Goal: Transaction & Acquisition: Subscribe to service/newsletter

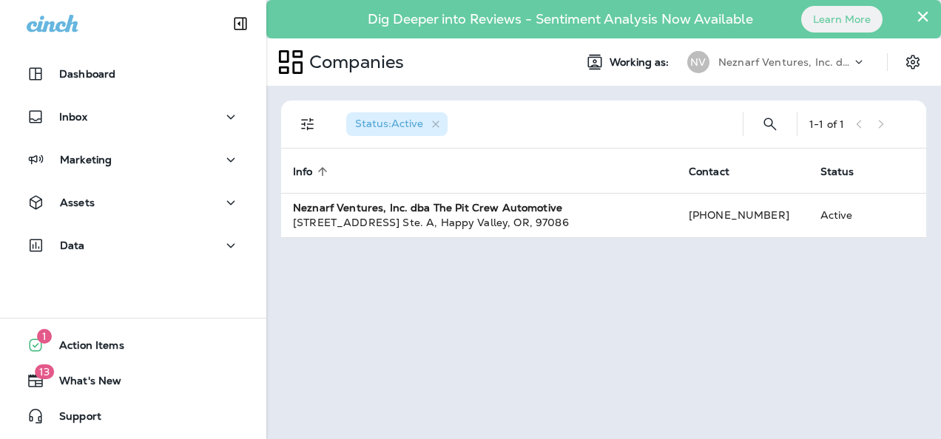
click at [923, 18] on button "×" at bounding box center [923, 16] width 14 height 24
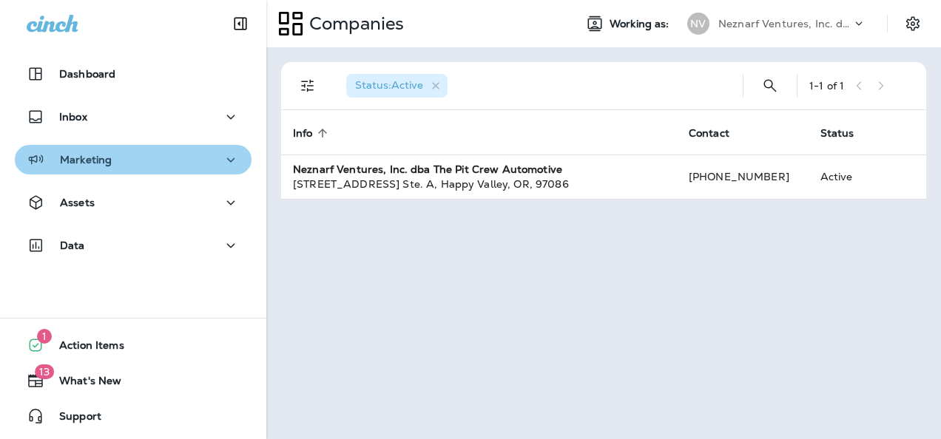
click at [227, 160] on icon "button" at bounding box center [231, 160] width 18 height 18
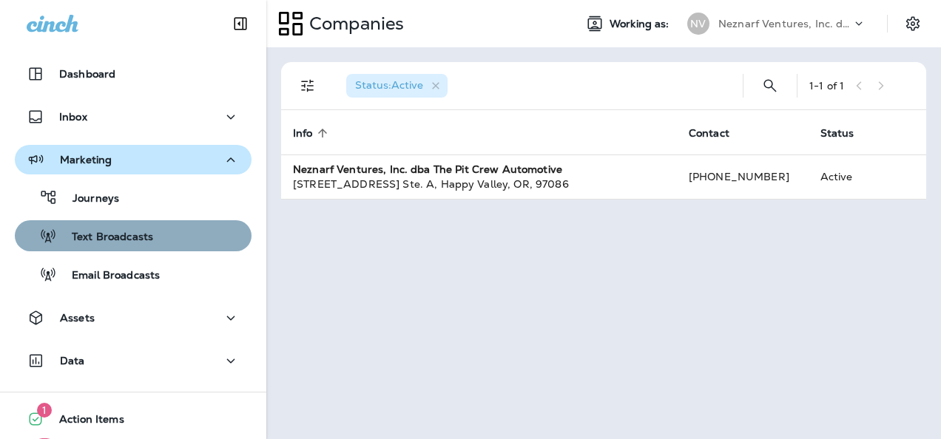
click at [165, 232] on div "Text Broadcasts" at bounding box center [133, 236] width 225 height 22
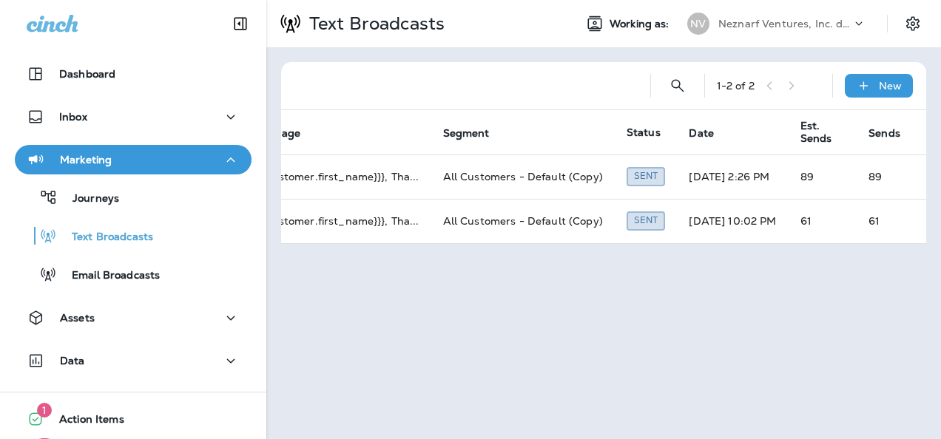
scroll to position [0, 12]
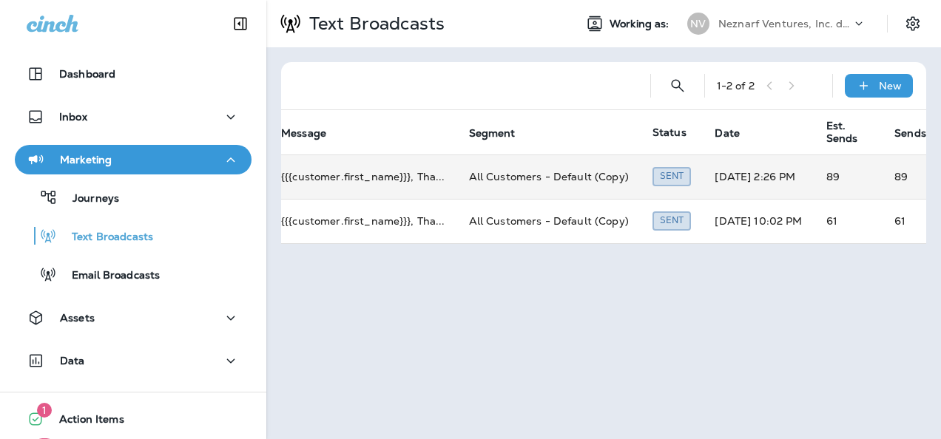
click at [765, 176] on td "[DATE] 2:26 PM" at bounding box center [758, 177] width 111 height 44
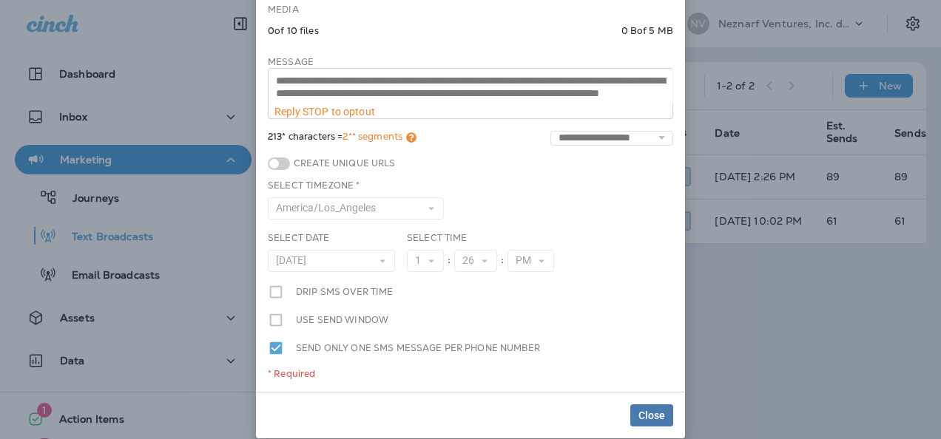
scroll to position [212, 0]
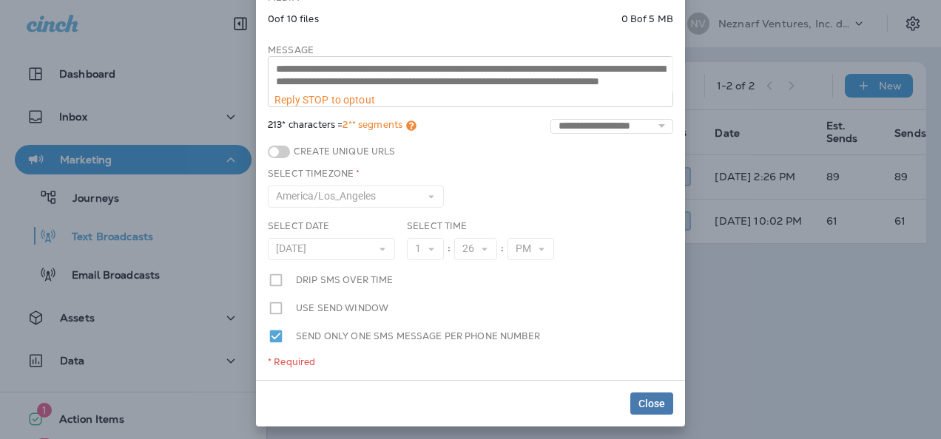
click at [366, 365] on div "* Required" at bounding box center [470, 362] width 405 height 12
click at [364, 380] on div "Close" at bounding box center [470, 403] width 429 height 47
click at [649, 404] on span "Close" at bounding box center [651, 404] width 27 height 10
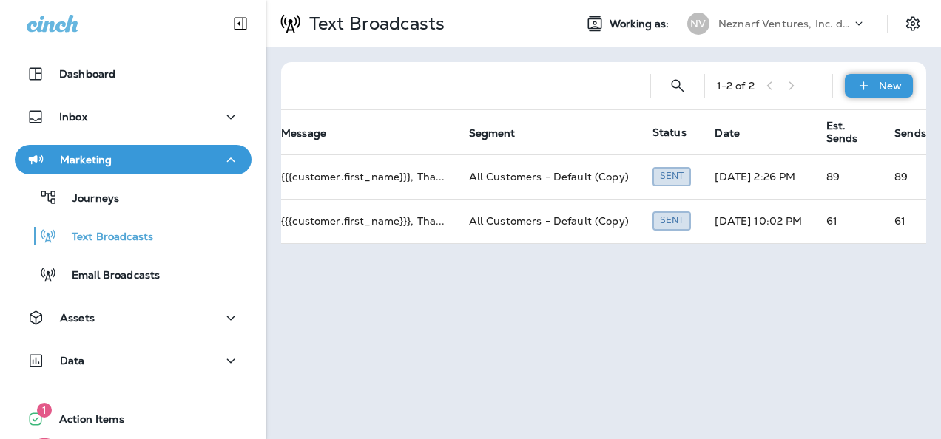
click at [874, 83] on div "New" at bounding box center [879, 86] width 68 height 24
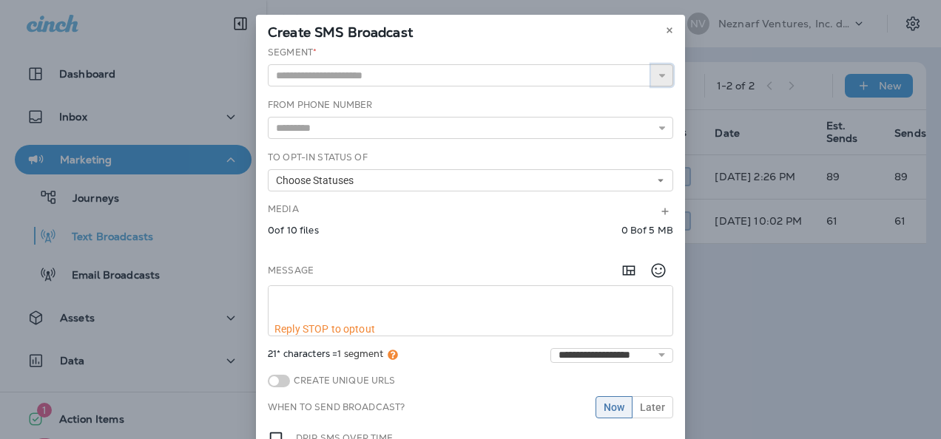
click at [657, 77] on icon "button" at bounding box center [662, 75] width 10 height 10
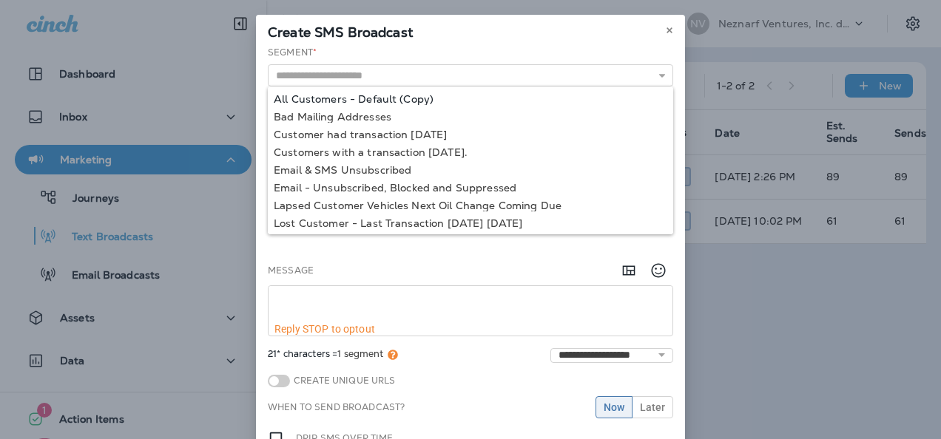
type input "**********"
click at [589, 95] on div "**********" at bounding box center [470, 292] width 429 height 493
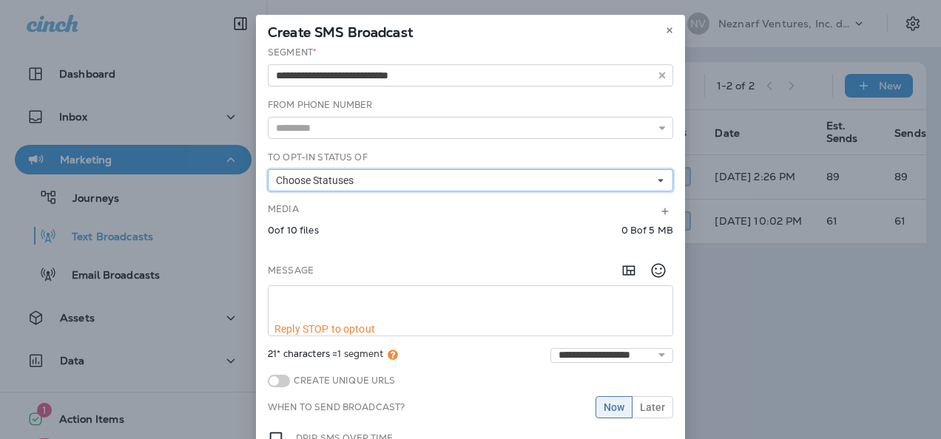
click at [656, 177] on icon at bounding box center [660, 180] width 9 height 9
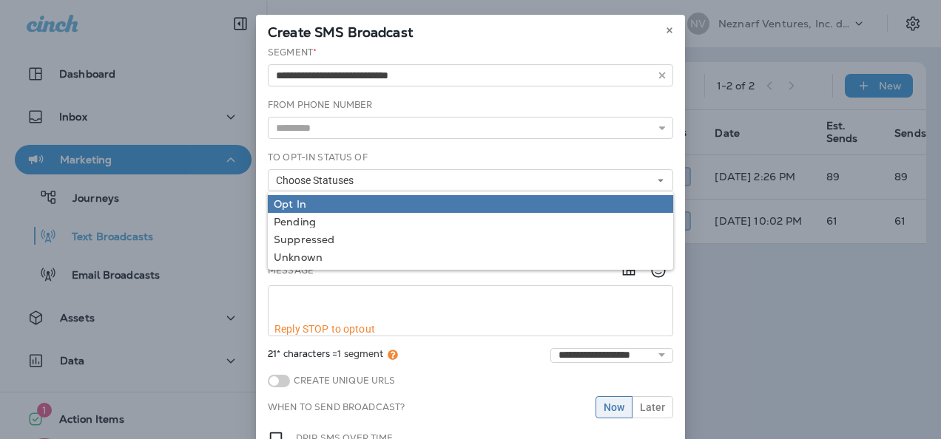
click at [600, 200] on div "Opt In" at bounding box center [470, 204] width 393 height 12
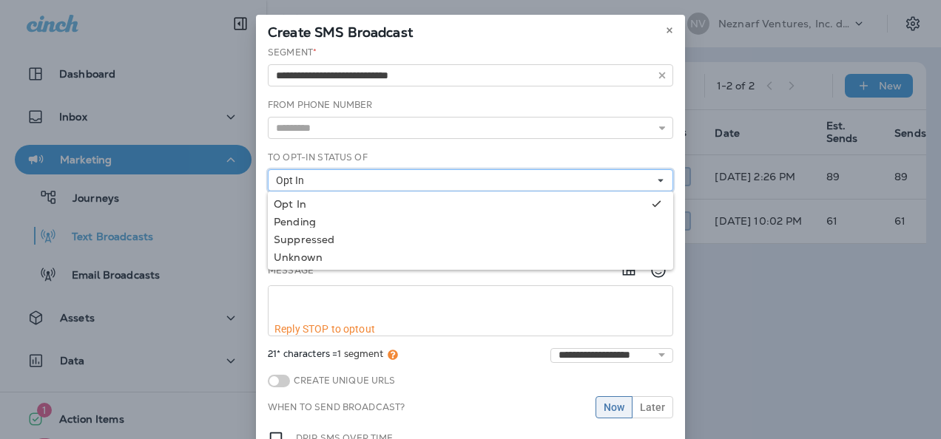
click at [652, 171] on button "Opt In" at bounding box center [470, 180] width 405 height 22
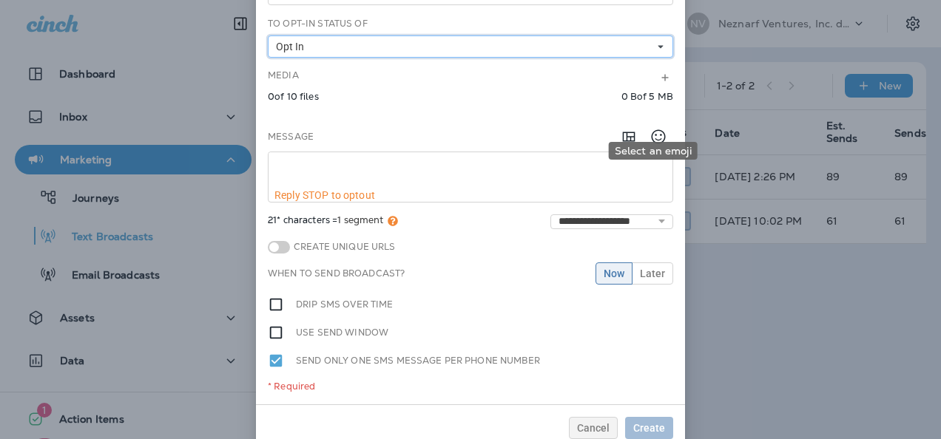
scroll to position [158, 0]
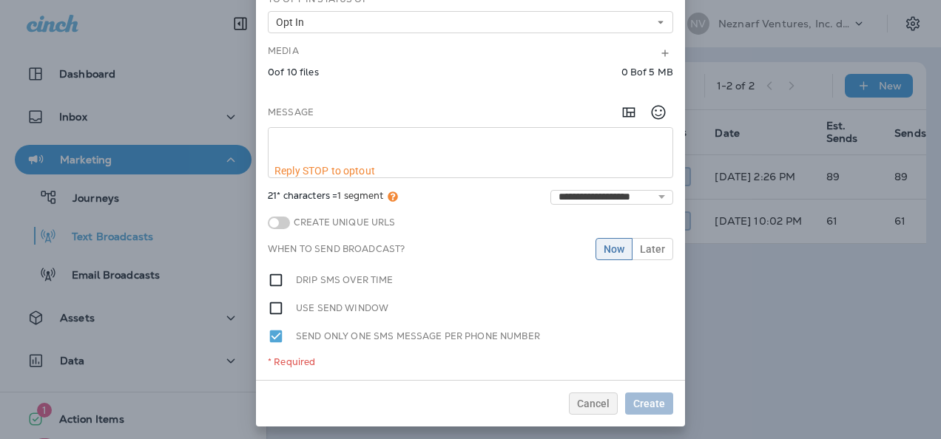
click at [571, 152] on textarea at bounding box center [470, 146] width 404 height 37
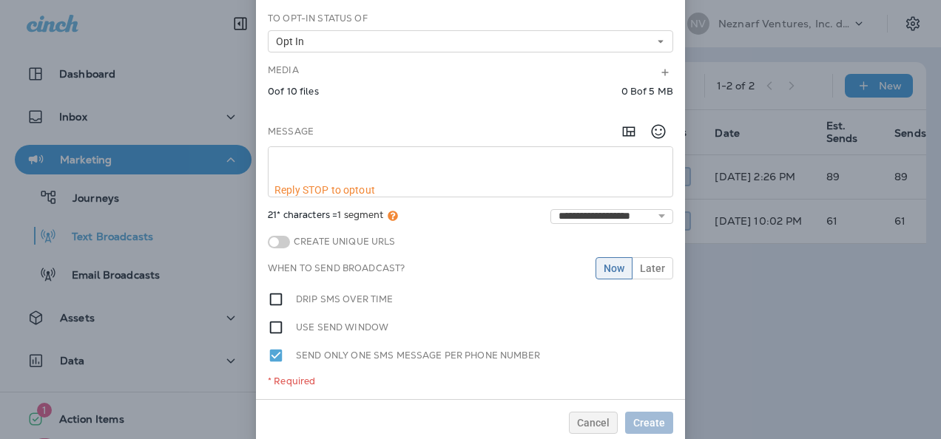
scroll to position [138, 0]
click at [679, 87] on div "**********" at bounding box center [470, 154] width 429 height 493
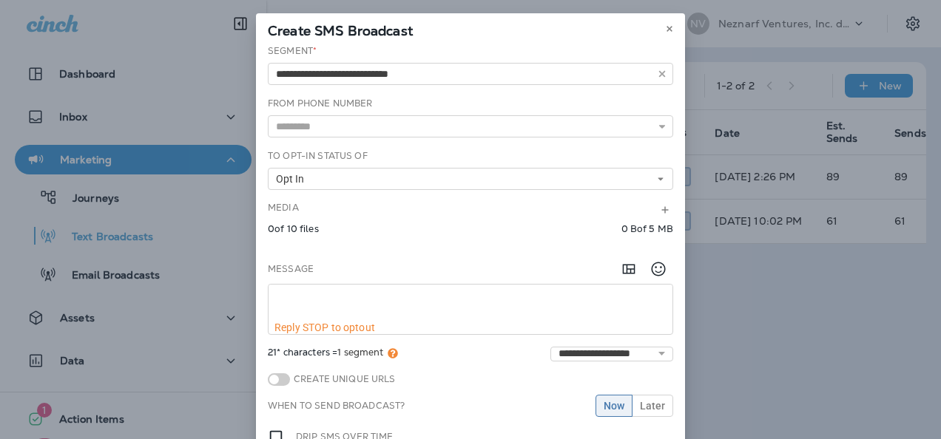
scroll to position [1, 0]
click at [666, 31] on icon at bounding box center [669, 29] width 9 height 9
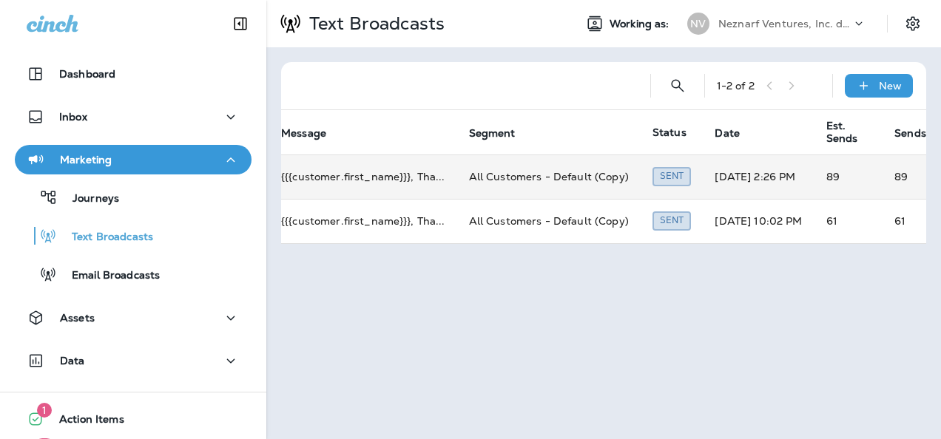
click at [805, 169] on td "[DATE] 2:26 PM" at bounding box center [758, 177] width 111 height 44
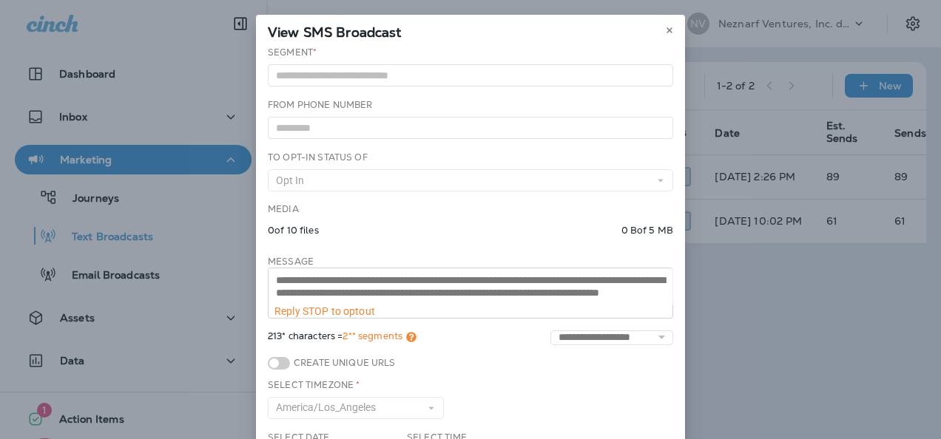
scroll to position [12, 0]
click at [456, 359] on div "**********" at bounding box center [470, 319] width 429 height 546
click at [665, 27] on icon at bounding box center [669, 30] width 9 height 9
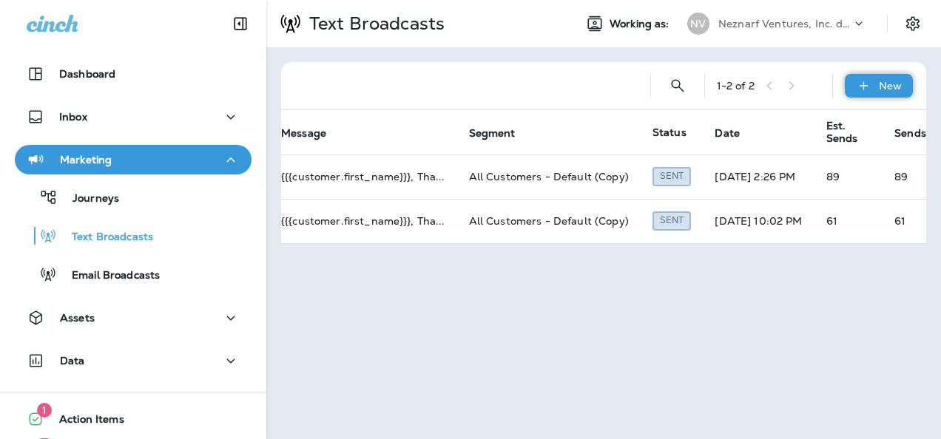
click at [876, 84] on div "New" at bounding box center [879, 86] width 68 height 24
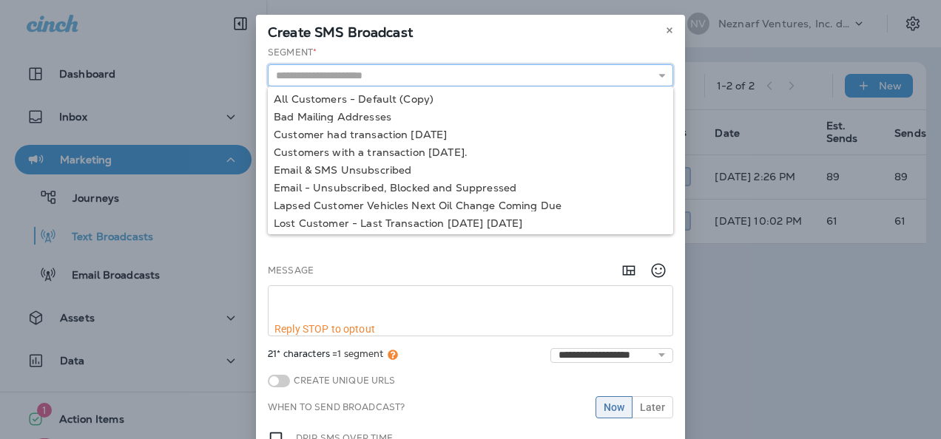
click at [609, 78] on input "text" at bounding box center [470, 75] width 405 height 22
type input "**********"
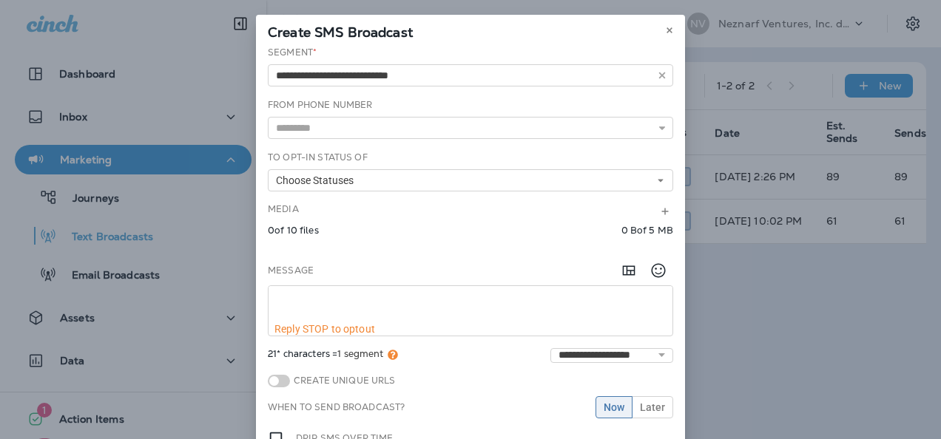
click at [521, 101] on div "**********" at bounding box center [470, 292] width 429 height 493
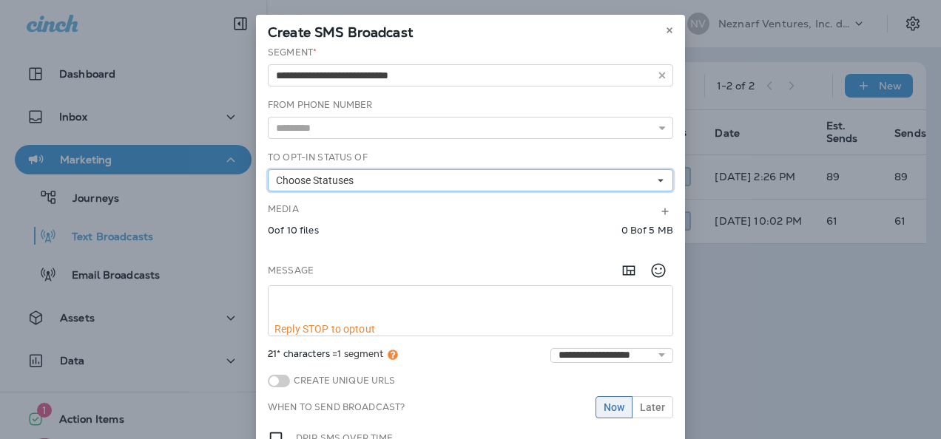
click at [600, 177] on button "Choose Statuses" at bounding box center [470, 180] width 405 height 22
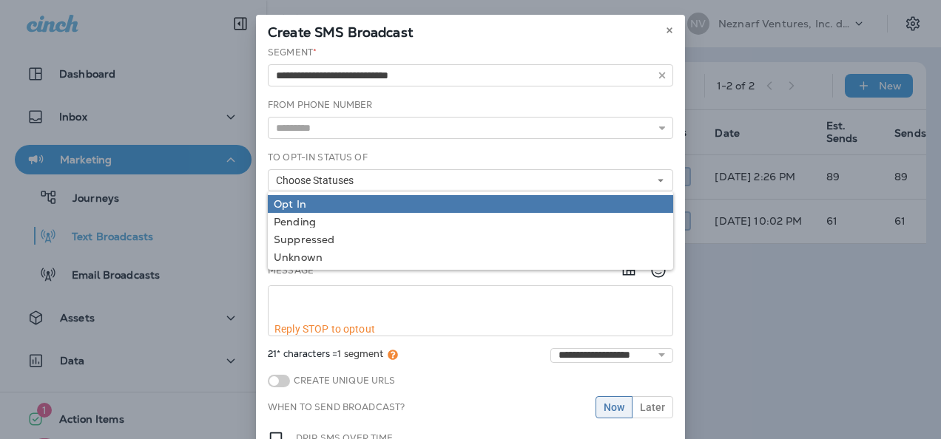
click at [575, 198] on div "Opt In" at bounding box center [470, 204] width 393 height 12
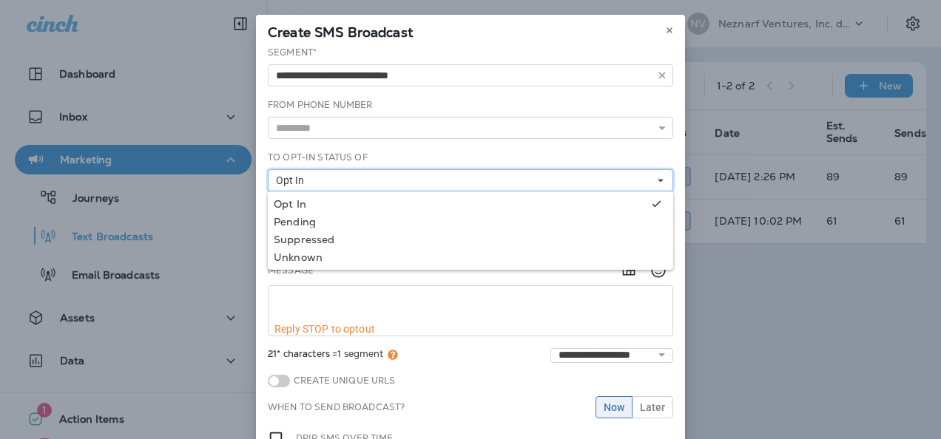
click at [633, 177] on button "Opt In" at bounding box center [470, 180] width 405 height 22
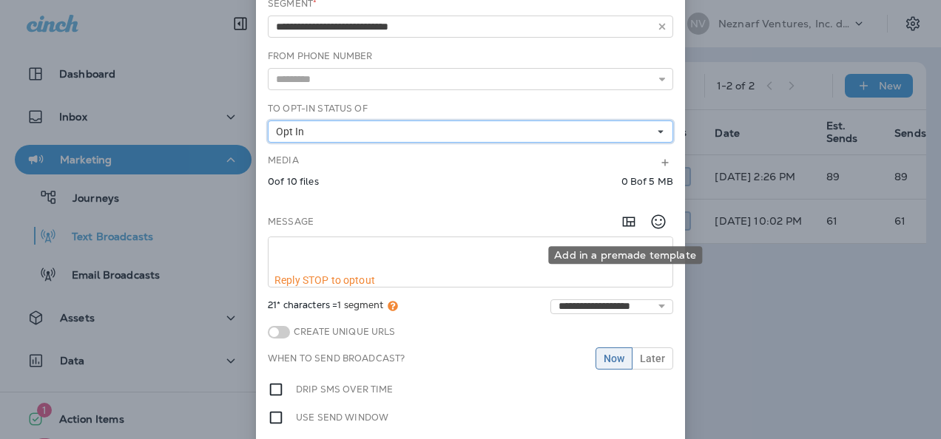
scroll to position [27, 0]
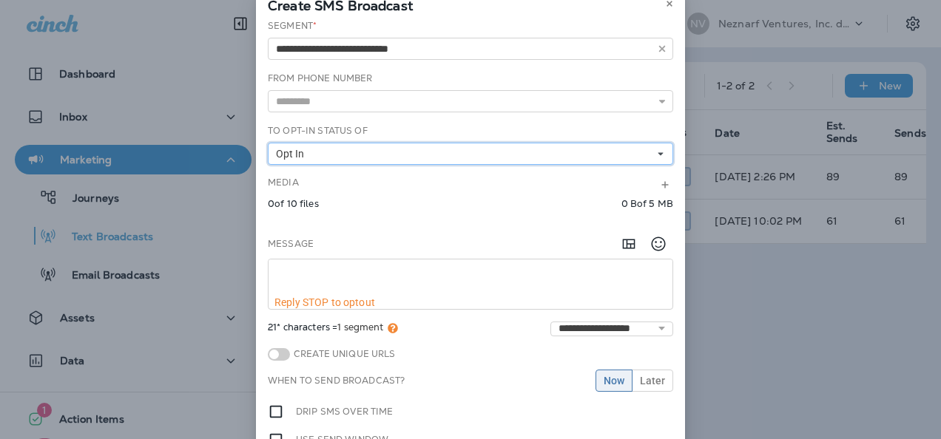
click at [656, 154] on icon at bounding box center [660, 153] width 9 height 9
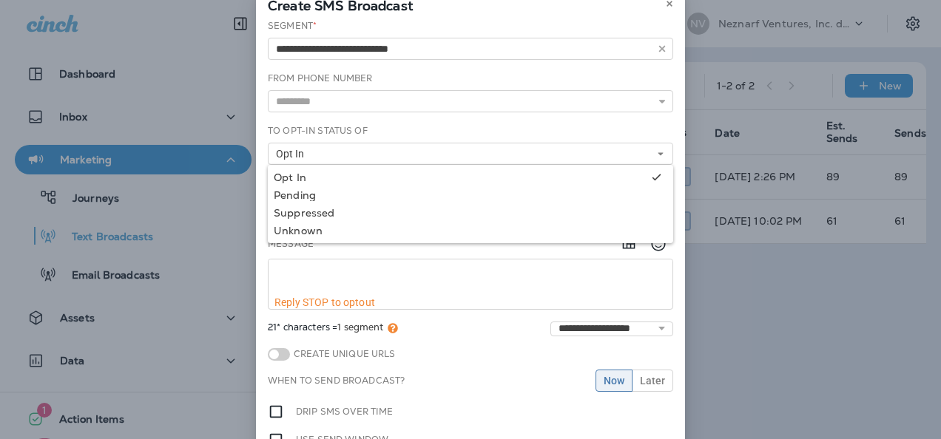
click at [646, 127] on div "To Opt-In Status of Opt In Opt In Pending Suppressed Unknown" at bounding box center [470, 144] width 405 height 41
click at [496, 267] on textarea at bounding box center [470, 278] width 404 height 37
paste textarea "**********"
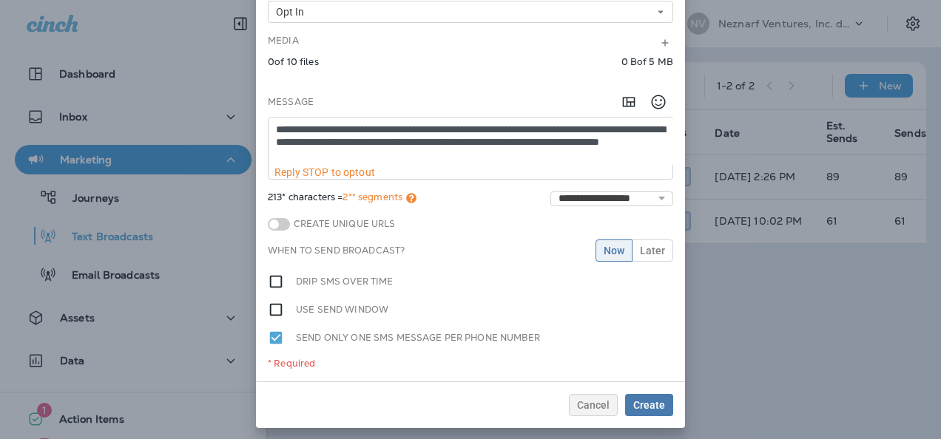
scroll to position [170, 0]
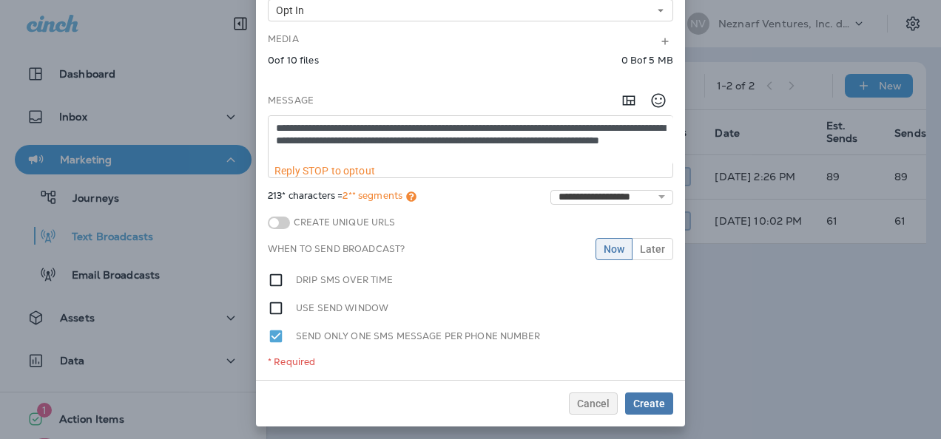
type textarea "**********"
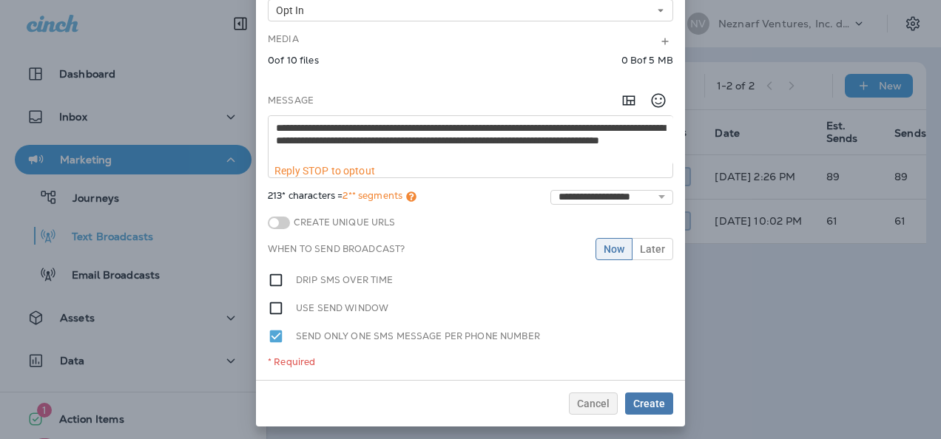
click at [339, 393] on div "Cancel Create" at bounding box center [470, 404] width 405 height 22
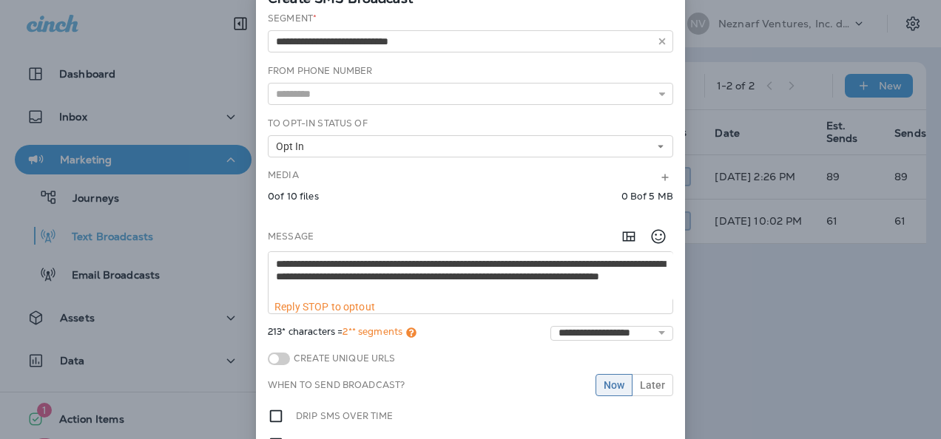
scroll to position [0, 0]
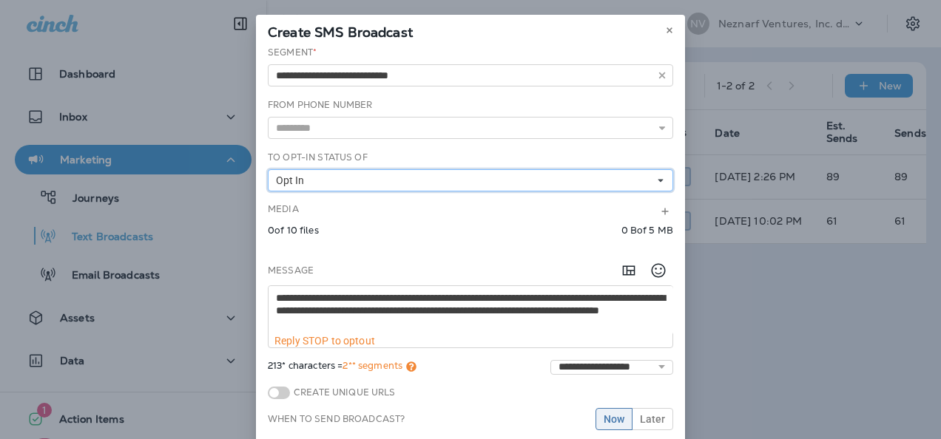
click at [656, 176] on icon at bounding box center [660, 180] width 9 height 9
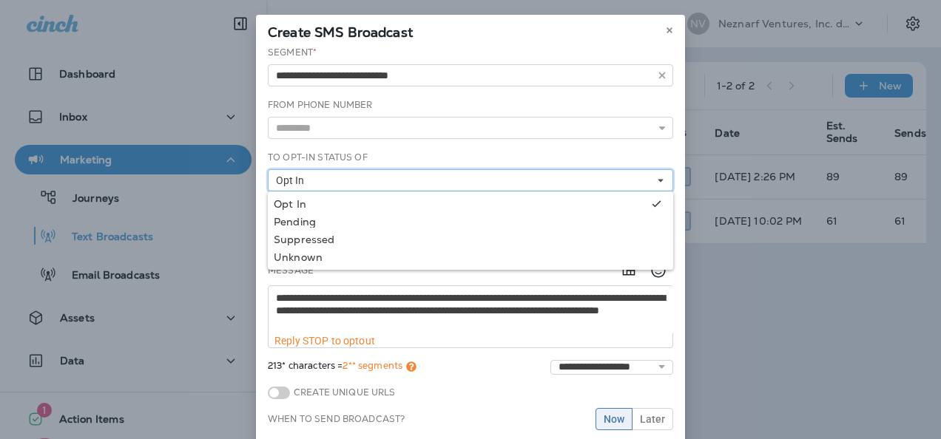
click at [605, 177] on button "Opt In" at bounding box center [470, 180] width 405 height 22
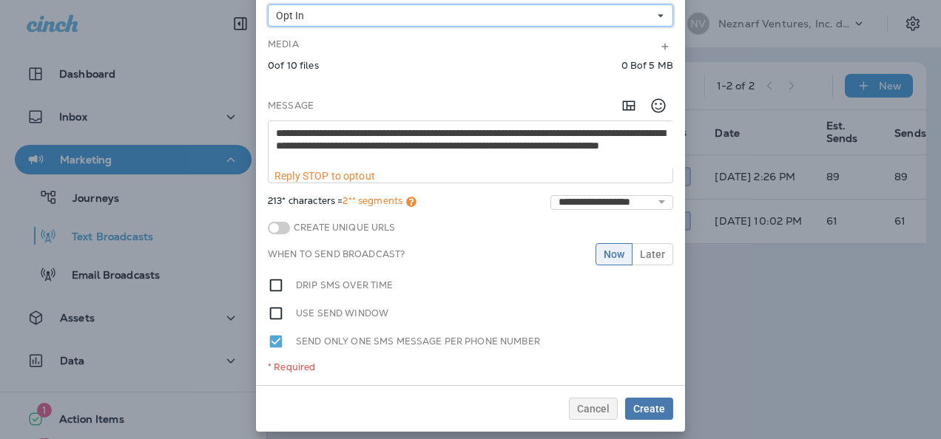
scroll to position [170, 0]
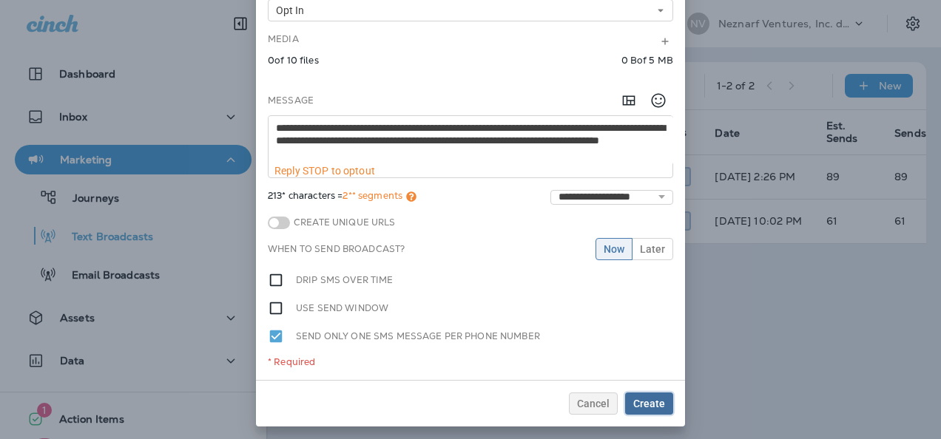
click at [644, 401] on span "Create" at bounding box center [649, 404] width 32 height 10
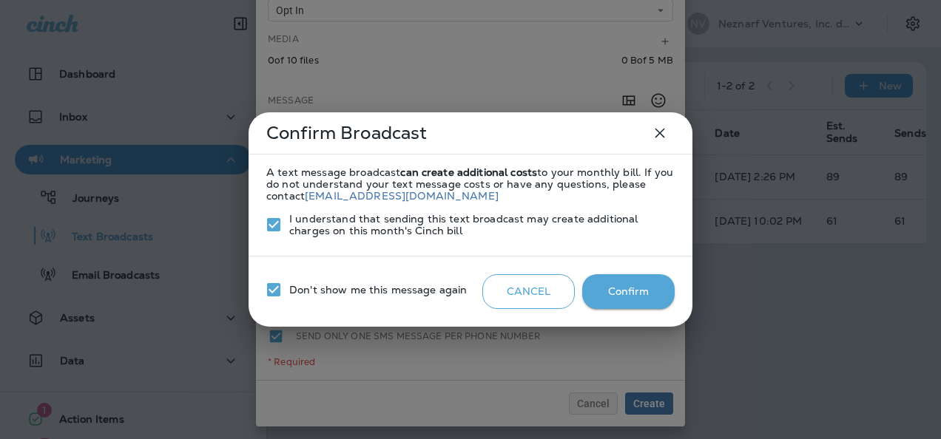
click at [623, 283] on button "Confirm" at bounding box center [628, 291] width 92 height 35
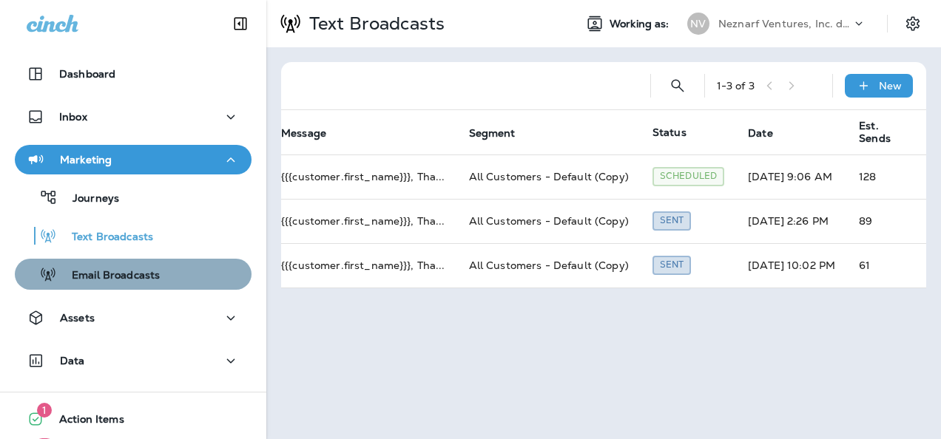
click at [146, 271] on p "Email Broadcasts" at bounding box center [108, 276] width 103 height 14
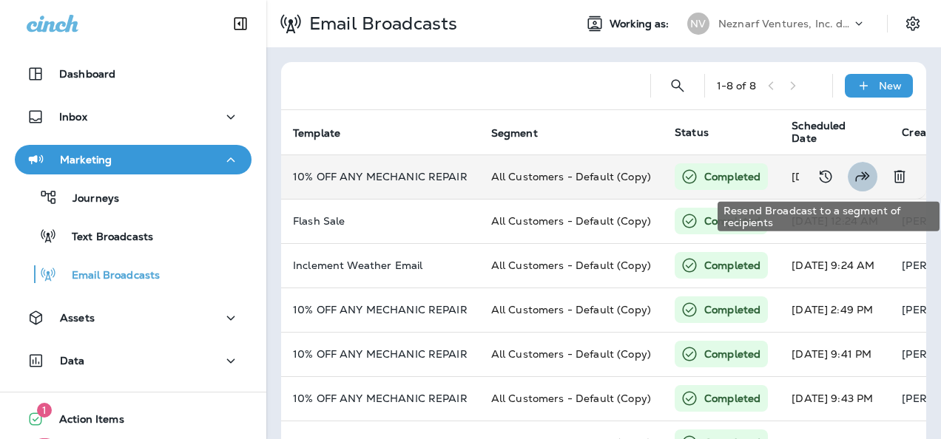
click at [853, 176] on icon "Resend Broadcast to a segment of recipients" at bounding box center [862, 177] width 18 height 18
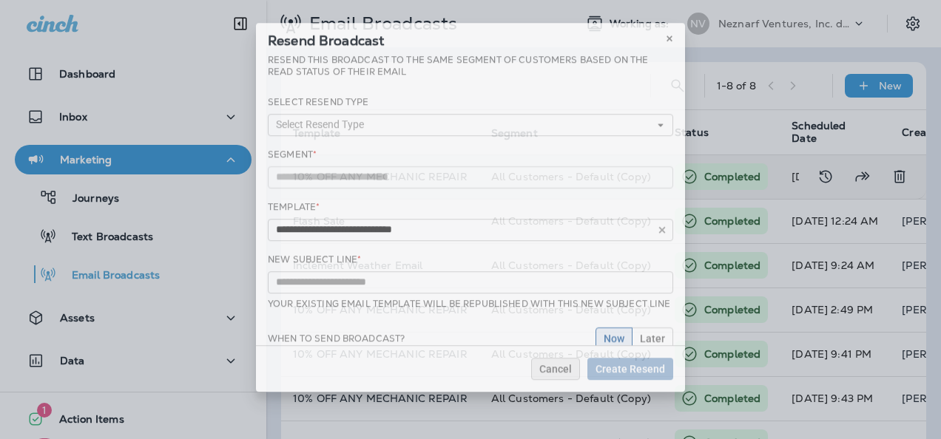
type input "**********"
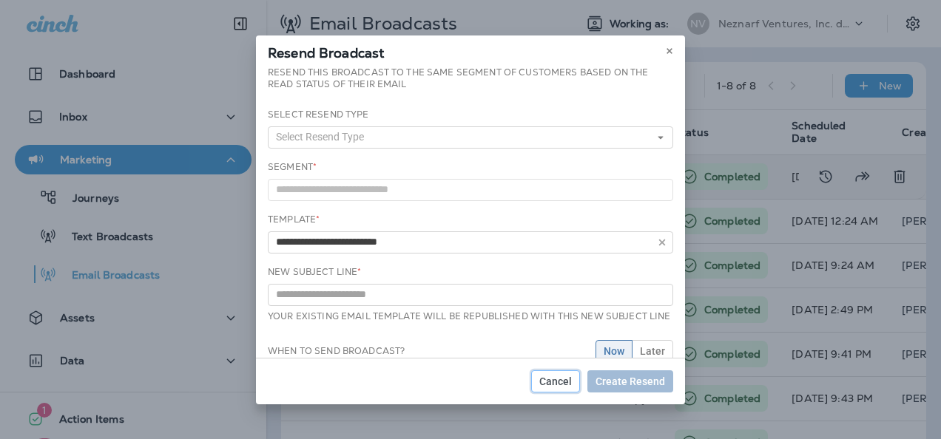
click at [553, 383] on span "Cancel" at bounding box center [555, 381] width 33 height 10
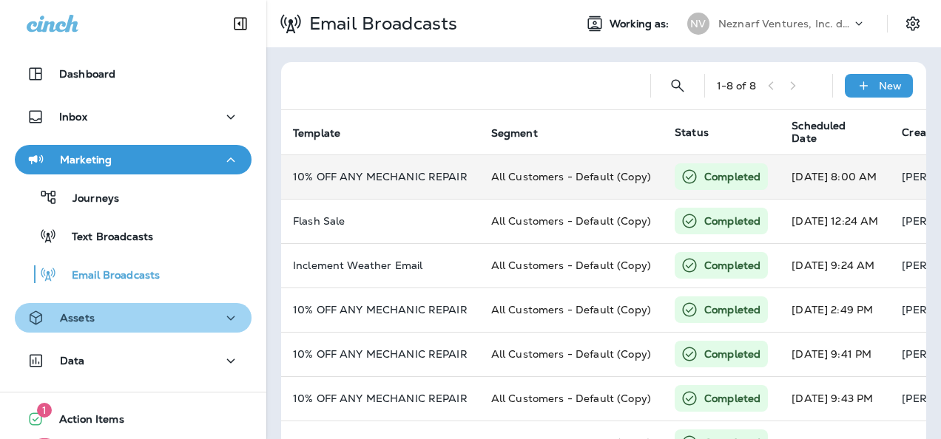
click at [192, 317] on div "Assets" at bounding box center [133, 318] width 213 height 18
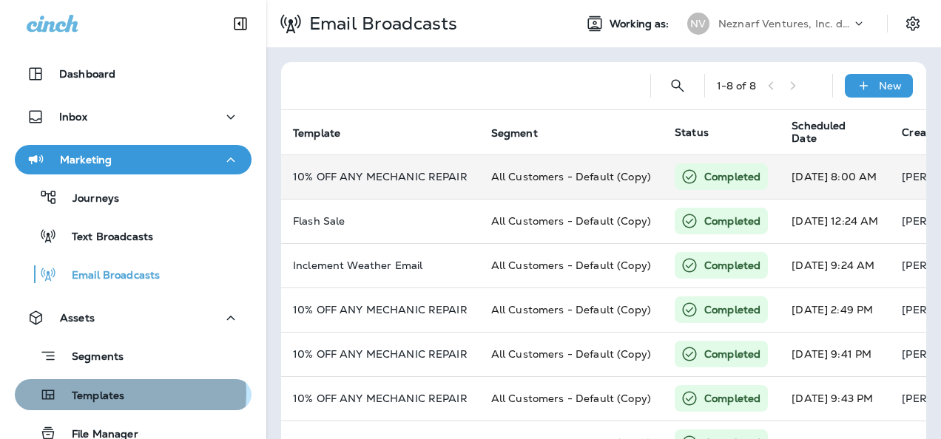
click at [126, 393] on div "Templates" at bounding box center [133, 395] width 225 height 22
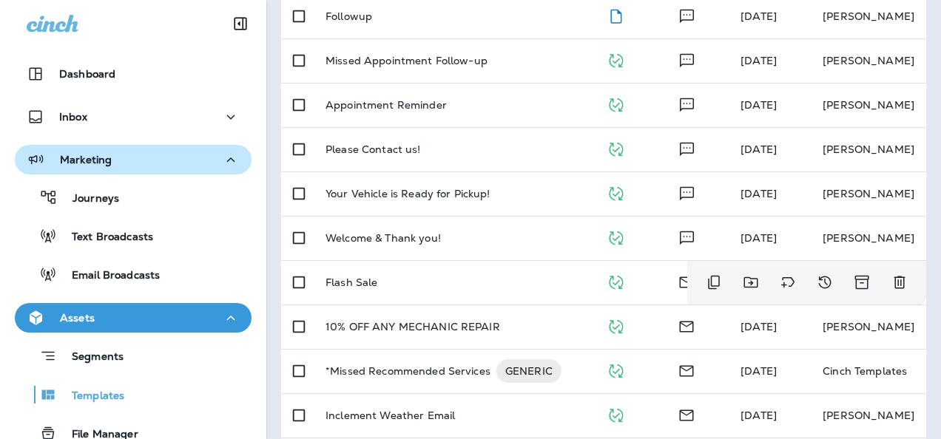
scroll to position [635, 0]
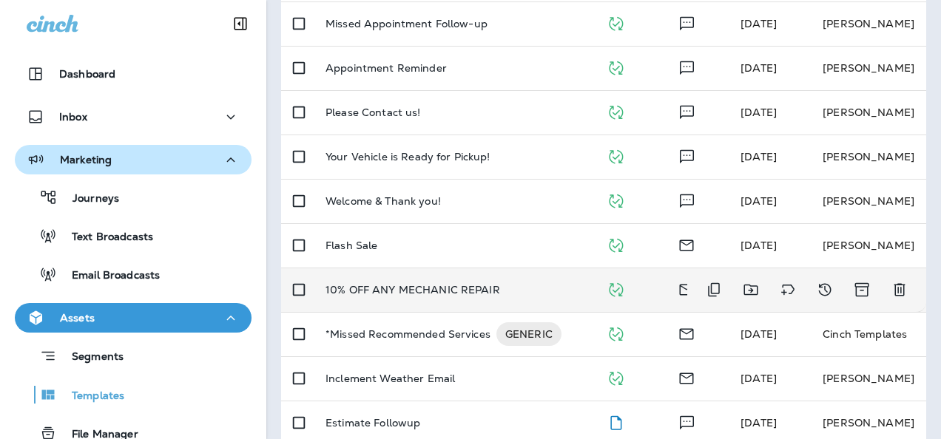
click at [544, 284] on div "10% OFF ANY MECHANIC REPAIR" at bounding box center [453, 290] width 257 height 12
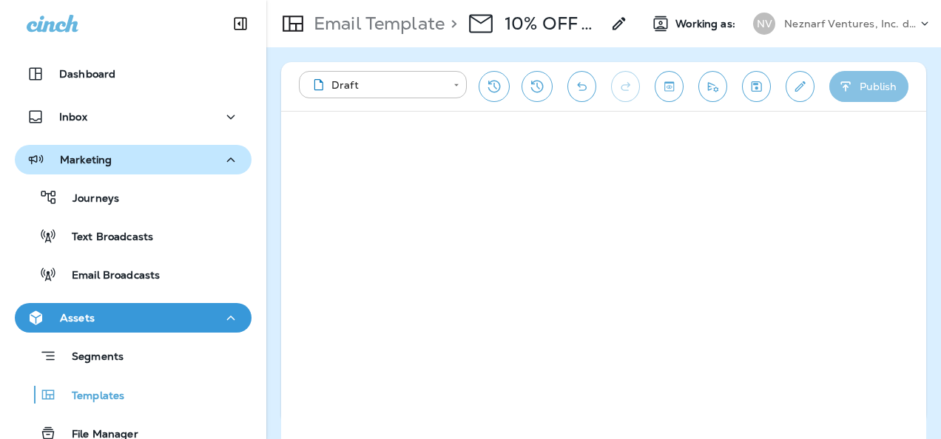
click at [867, 95] on button "Publish" at bounding box center [868, 86] width 79 height 31
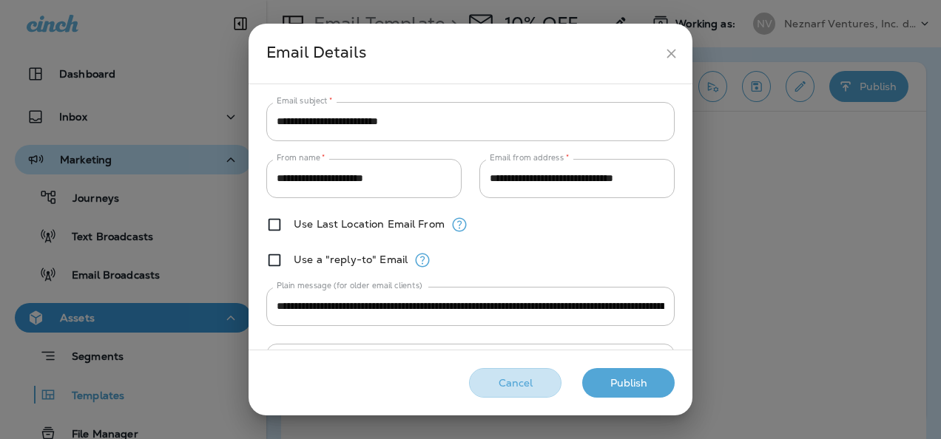
click at [532, 385] on button "Cancel" at bounding box center [515, 383] width 92 height 30
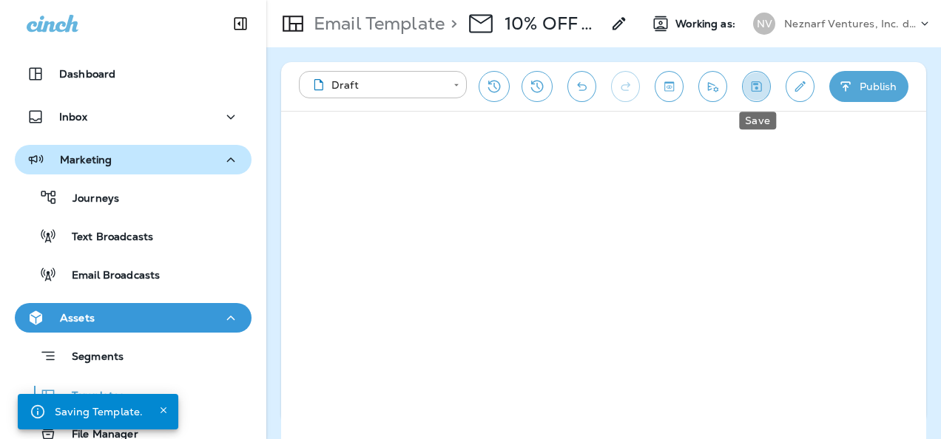
click at [754, 92] on icon "Save" at bounding box center [756, 86] width 16 height 15
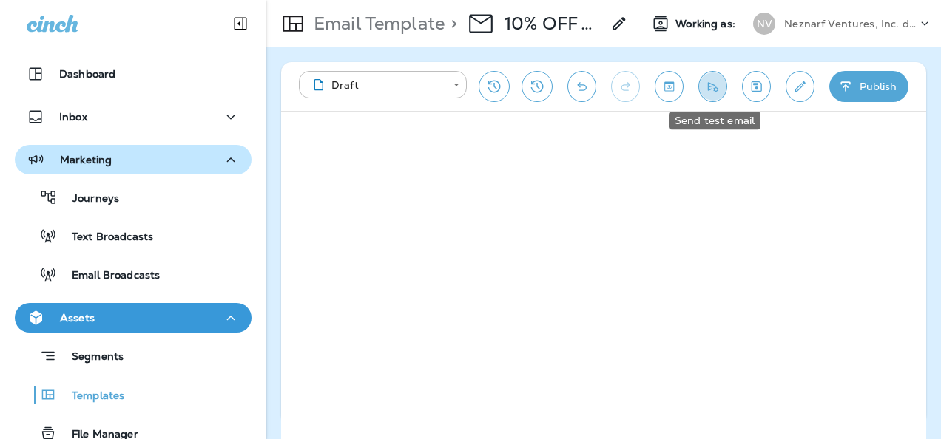
click at [714, 90] on icon "Send test email" at bounding box center [713, 86] width 16 height 15
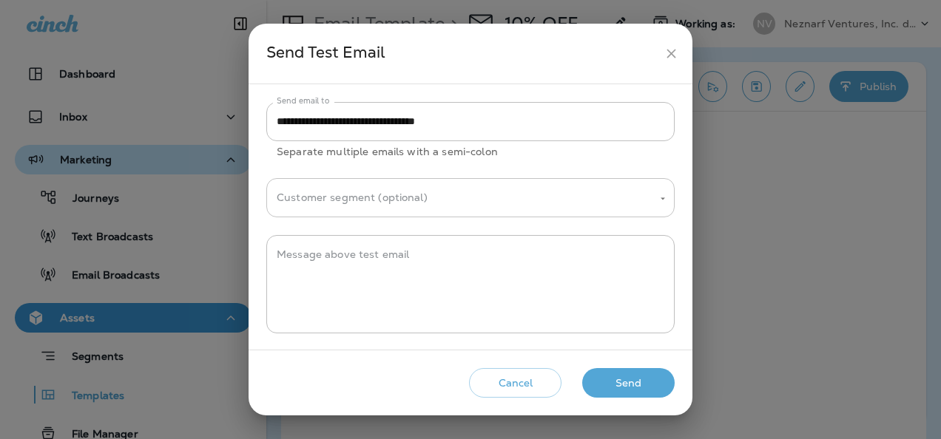
click at [517, 194] on input "Customer segment (optional)" at bounding box center [459, 198] width 373 height 26
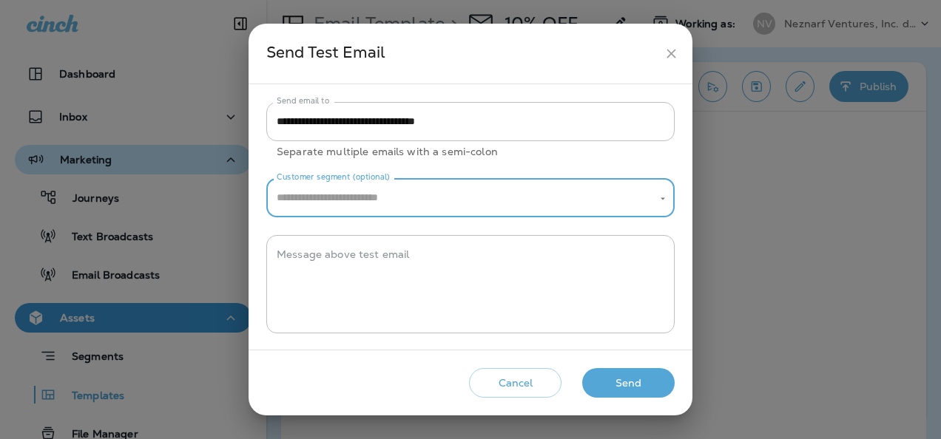
click at [517, 194] on input "Customer segment (optional)" at bounding box center [459, 198] width 373 height 26
click at [512, 197] on input "Customer segment (optional)" at bounding box center [459, 198] width 373 height 26
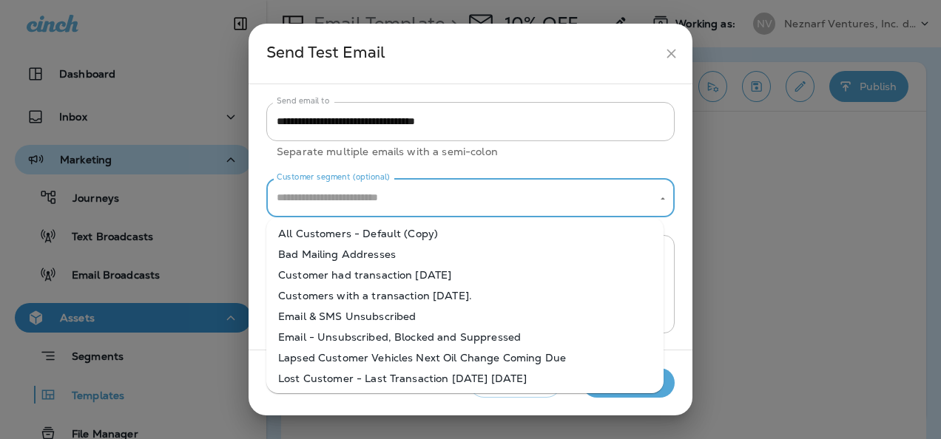
click at [512, 197] on input "Customer segment (optional)" at bounding box center [459, 198] width 373 height 26
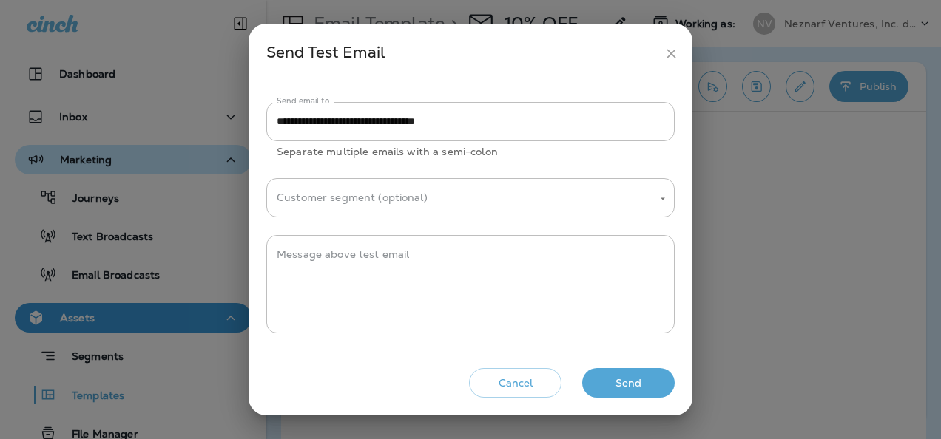
click at [568, 154] on p "Separate multiple emails with a semi-colon" at bounding box center [471, 151] width 388 height 17
click at [626, 383] on button "Send" at bounding box center [628, 383] width 92 height 30
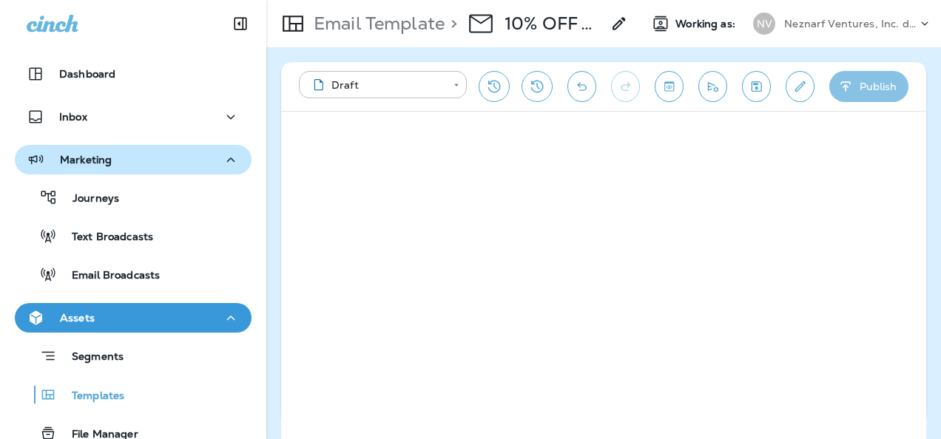
click at [876, 91] on button "Publish" at bounding box center [868, 86] width 79 height 31
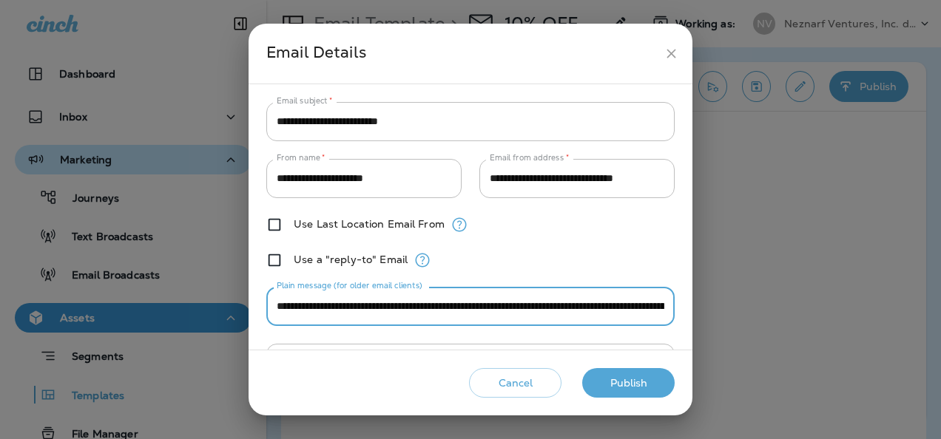
click at [336, 310] on input "**********" at bounding box center [470, 306] width 408 height 39
click at [349, 305] on input "**********" at bounding box center [470, 306] width 408 height 39
drag, startPoint x: 489, startPoint y: 303, endPoint x: 622, endPoint y: 306, distance: 133.2
click at [622, 306] on input "**********" at bounding box center [470, 306] width 408 height 39
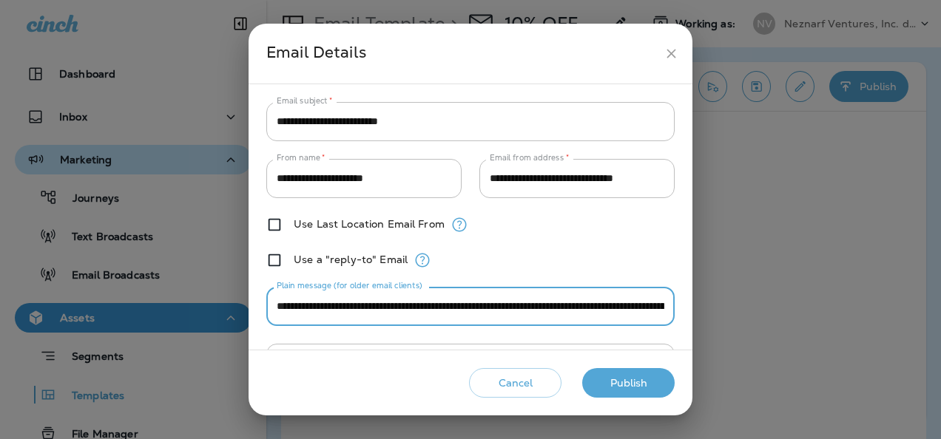
click at [620, 307] on input "**********" at bounding box center [470, 306] width 408 height 39
drag, startPoint x: 617, startPoint y: 305, endPoint x: 714, endPoint y: 305, distance: 97.6
click at [714, 305] on div "**********" at bounding box center [470, 219] width 941 height 439
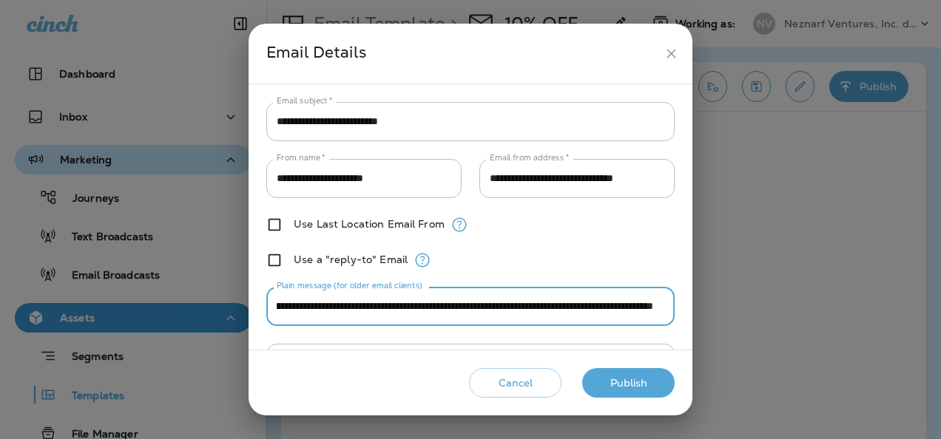
type input "**********"
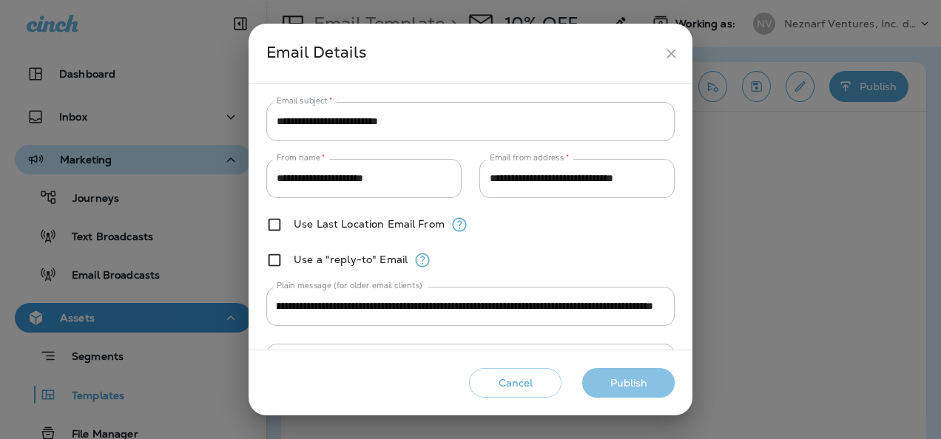
scroll to position [0, 0]
click at [623, 388] on button "Publish" at bounding box center [628, 383] width 92 height 30
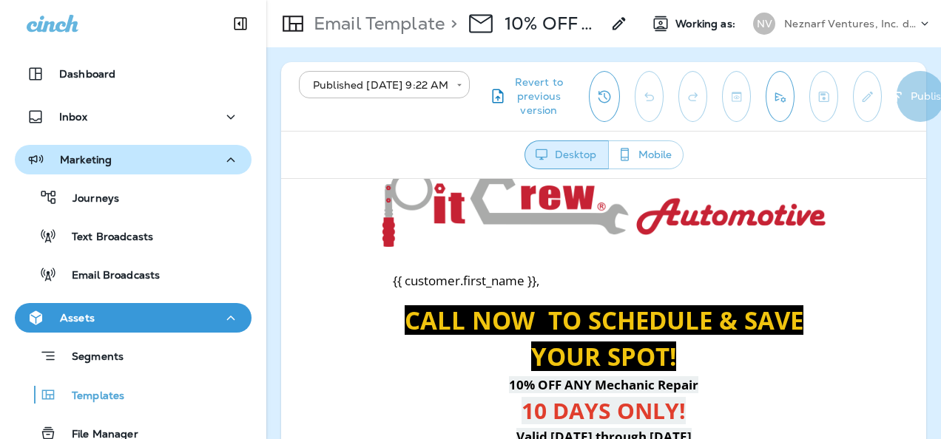
scroll to position [27, 0]
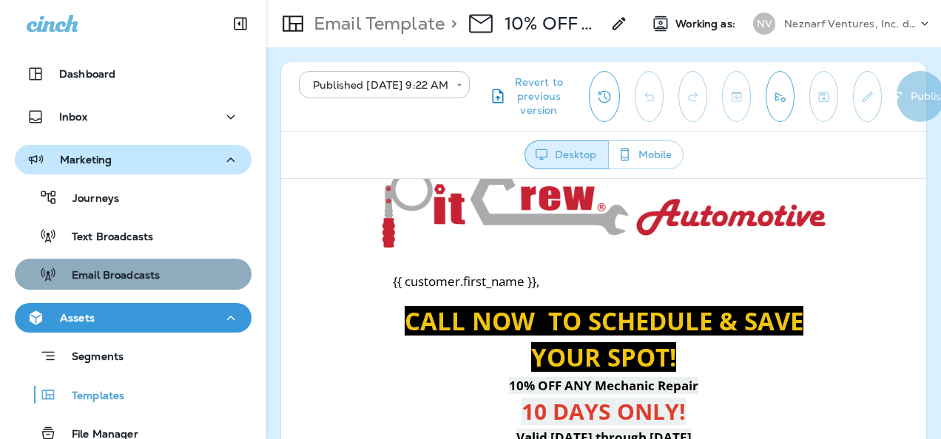
click at [143, 274] on p "Email Broadcasts" at bounding box center [108, 276] width 103 height 14
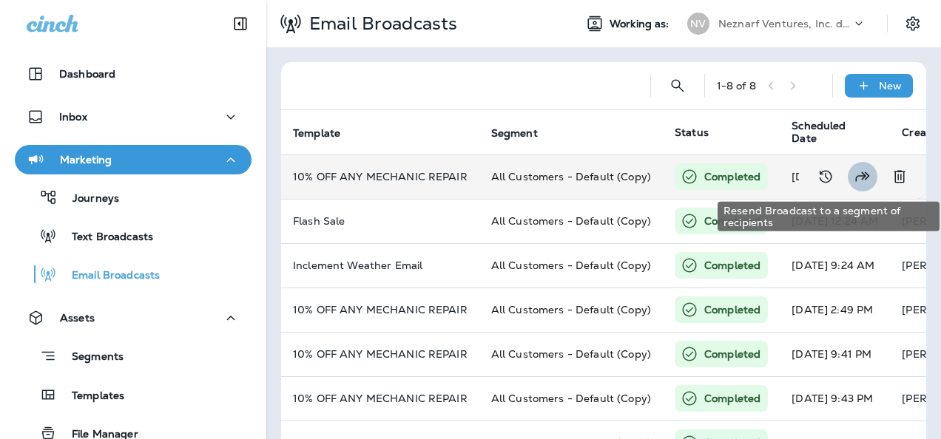
click at [856, 172] on icon "Resend Broadcast to a segment of recipients" at bounding box center [862, 177] width 18 height 18
click at [853, 175] on icon "Resend Broadcast to a segment of recipients" at bounding box center [862, 177] width 18 height 18
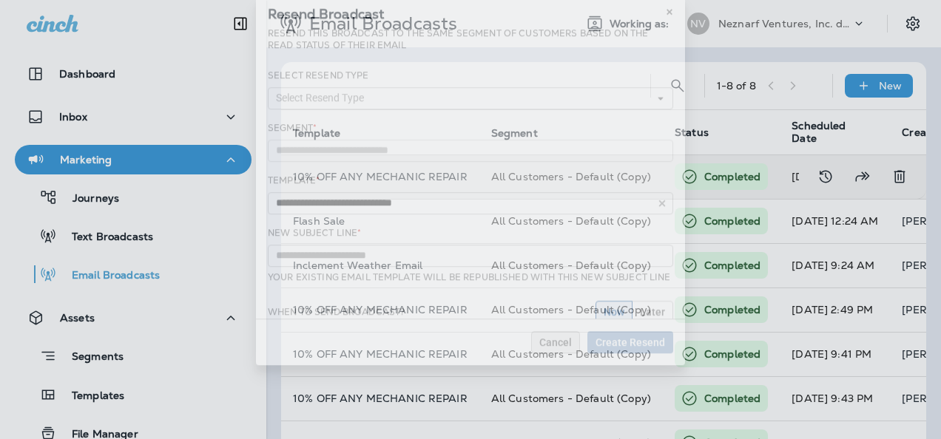
type input "**********"
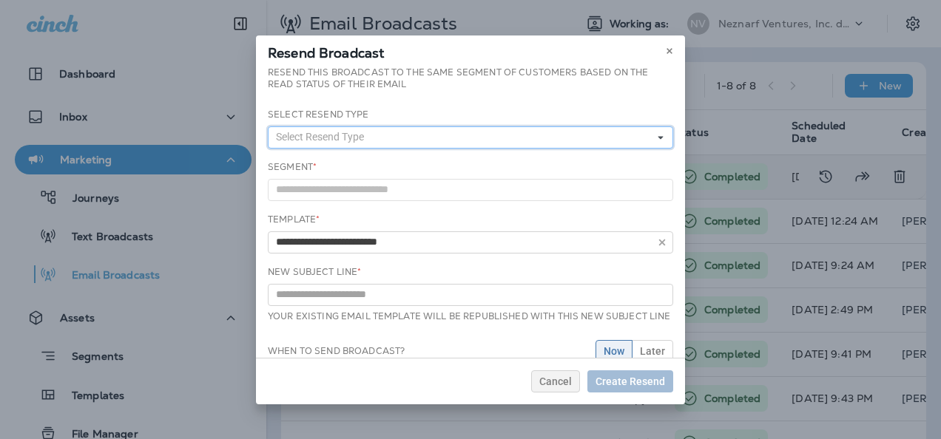
click at [646, 132] on button "Select Resend Type" at bounding box center [470, 137] width 405 height 22
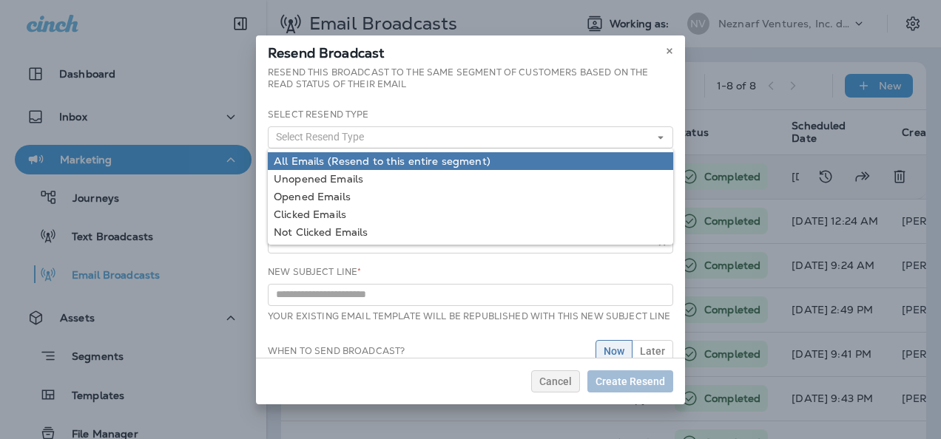
click at [532, 157] on link "All Emails (Resend to this entire segment)" at bounding box center [470, 161] width 405 height 18
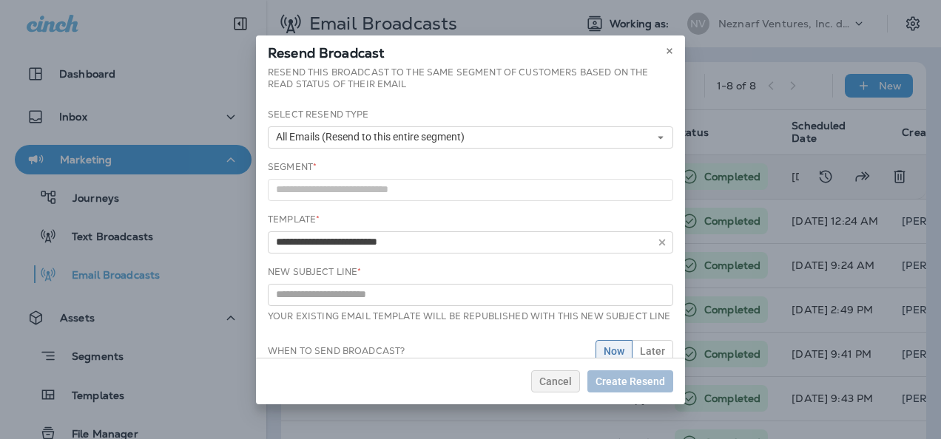
drag, startPoint x: 559, startPoint y: 44, endPoint x: 564, endPoint y: 95, distance: 51.2
click at [564, 95] on div "**********" at bounding box center [470, 219] width 429 height 369
click at [561, 382] on span "Cancel" at bounding box center [555, 381] width 33 height 10
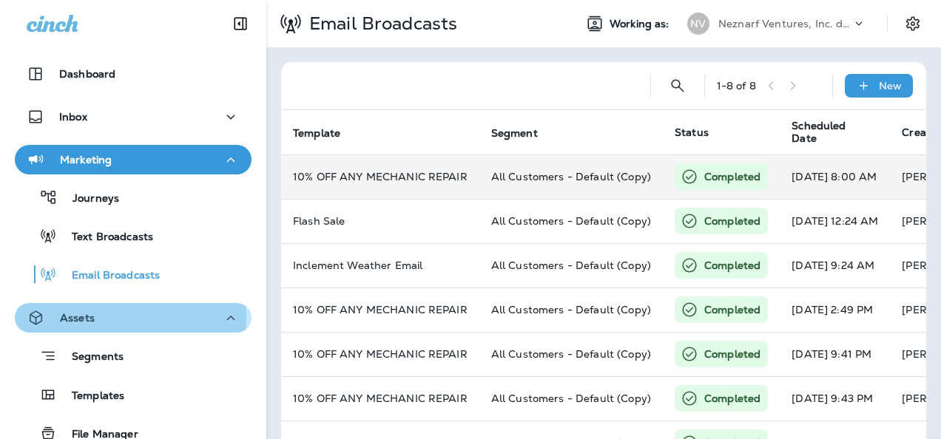
click at [118, 317] on div "Assets" at bounding box center [133, 318] width 213 height 18
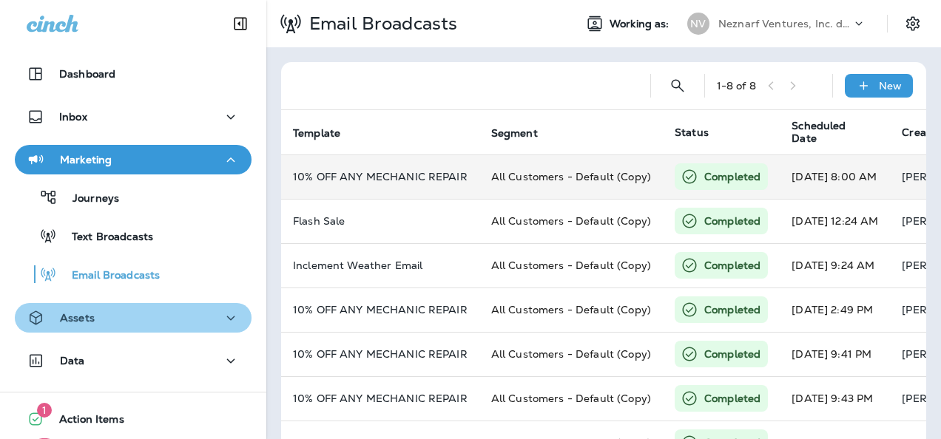
click at [209, 316] on div "Assets" at bounding box center [133, 318] width 213 height 18
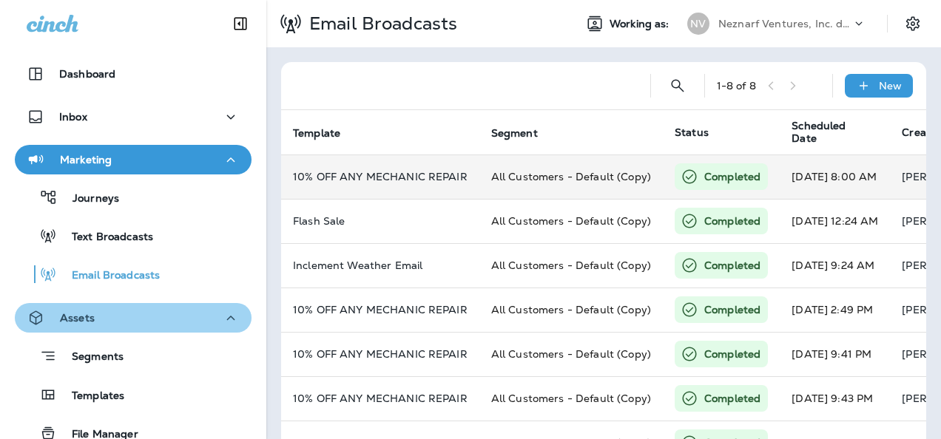
click at [143, 323] on div "Assets" at bounding box center [133, 318] width 213 height 18
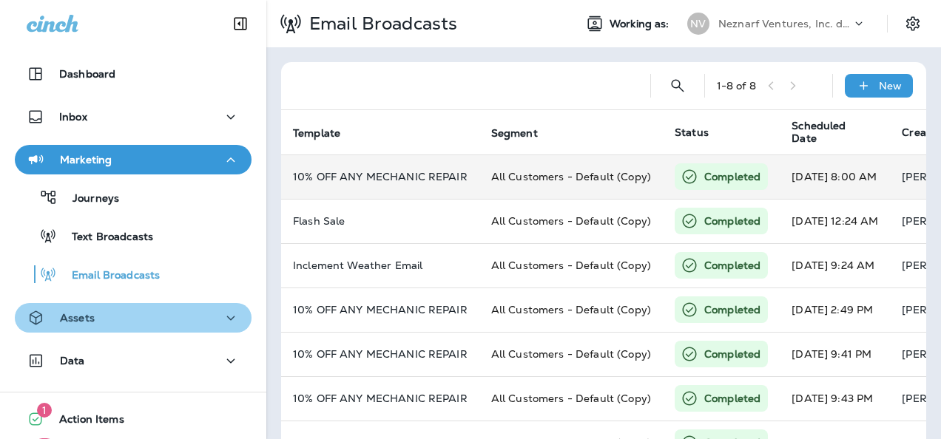
click at [143, 323] on div "Assets" at bounding box center [133, 318] width 213 height 18
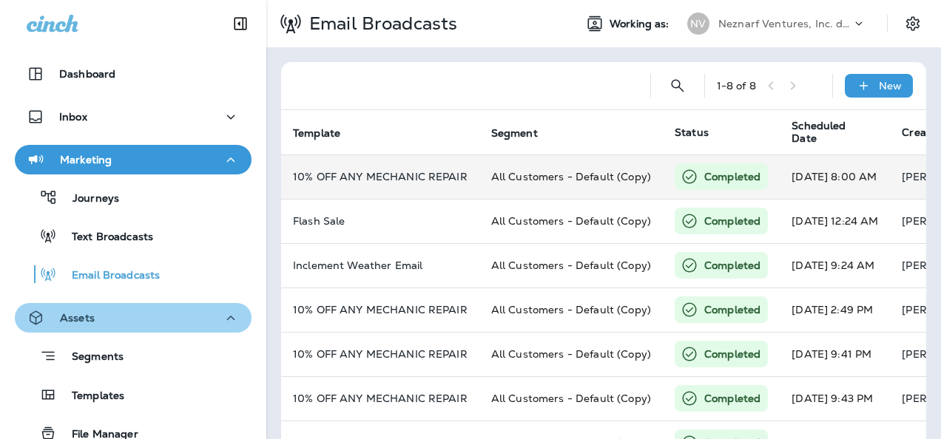
click at [143, 323] on div "Assets" at bounding box center [133, 318] width 213 height 18
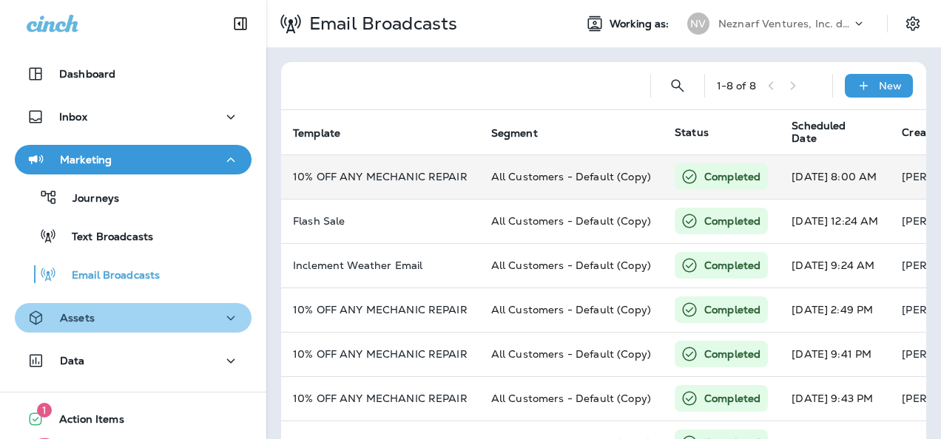
click at [192, 325] on div "Assets" at bounding box center [133, 318] width 213 height 18
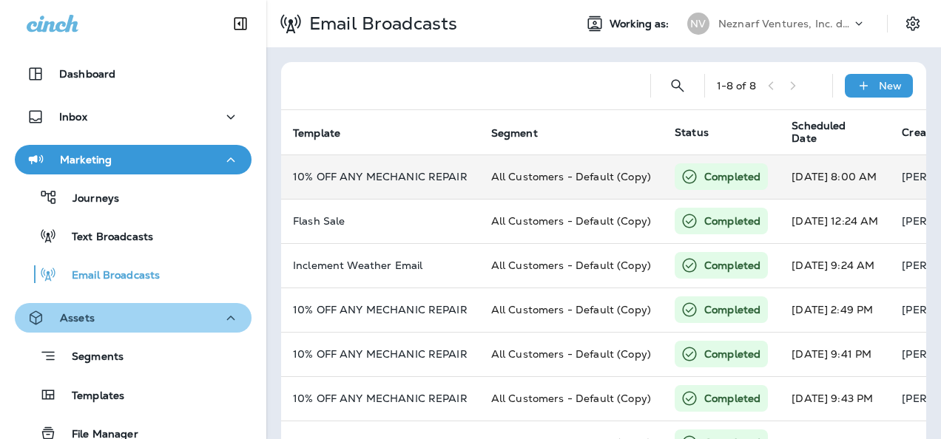
click at [192, 325] on div "Assets" at bounding box center [133, 318] width 213 height 18
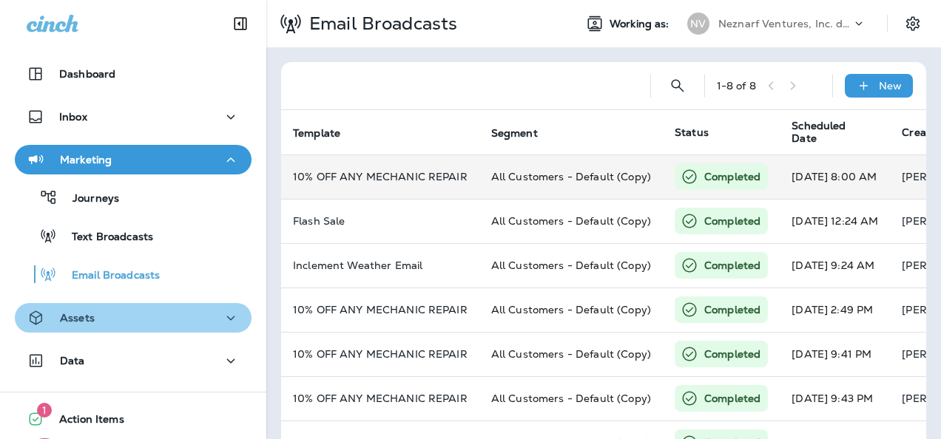
click at [227, 316] on icon "button" at bounding box center [231, 318] width 8 height 4
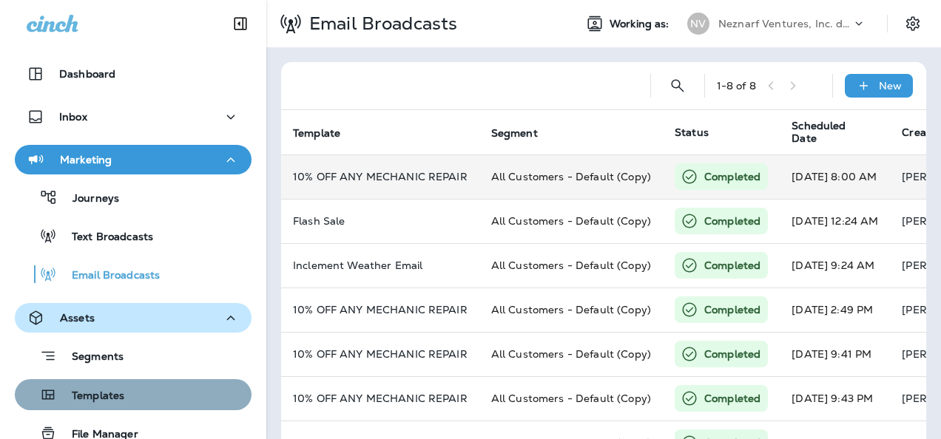
click at [149, 389] on div "Templates" at bounding box center [133, 395] width 225 height 22
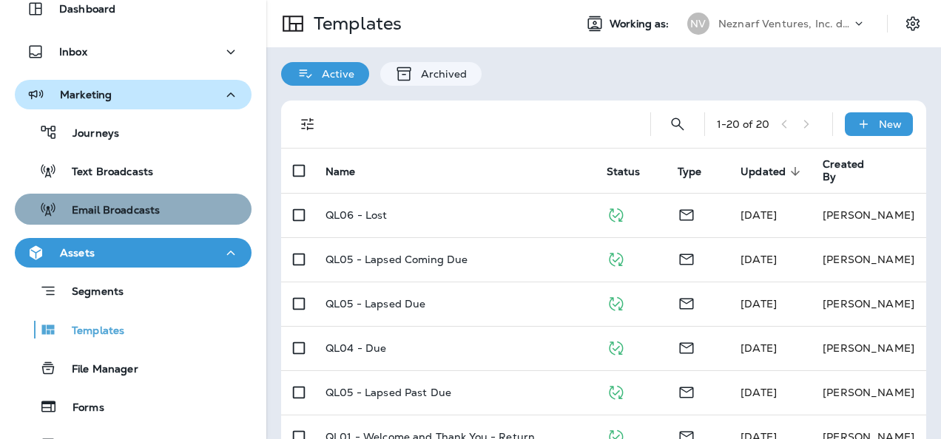
click at [169, 214] on div "Email Broadcasts" at bounding box center [133, 209] width 225 height 22
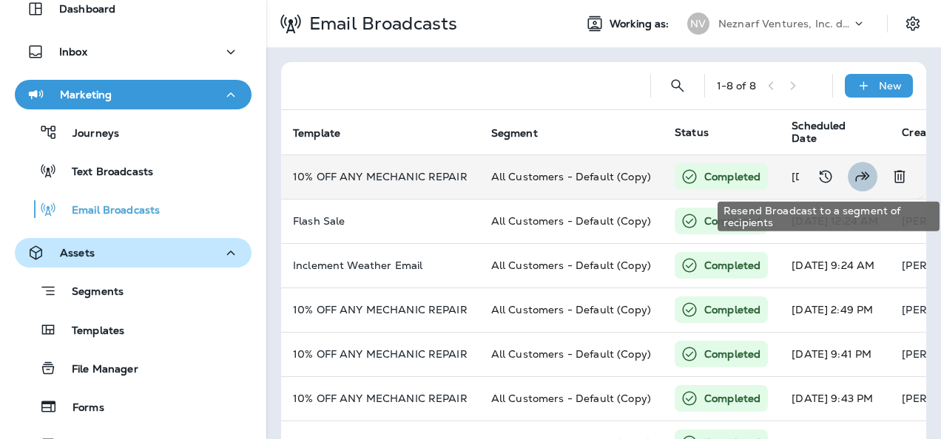
click at [853, 170] on icon "Resend Broadcast to a segment of recipients" at bounding box center [862, 177] width 18 height 18
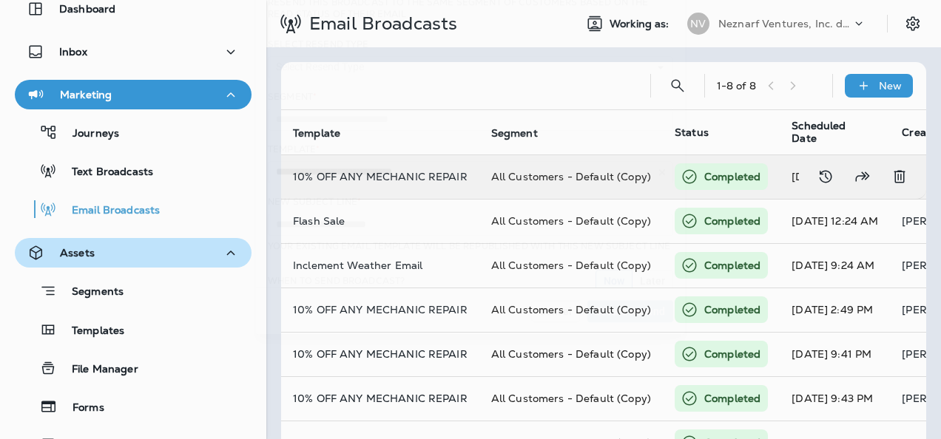
type input "**********"
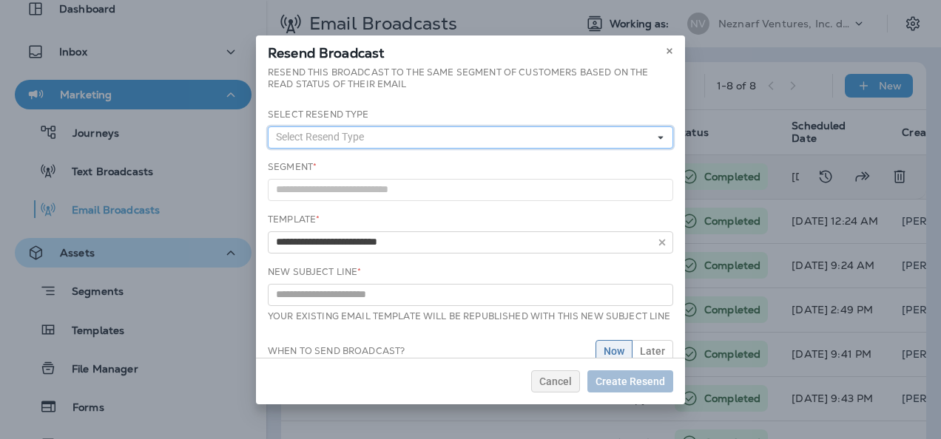
click at [656, 135] on icon at bounding box center [660, 137] width 9 height 9
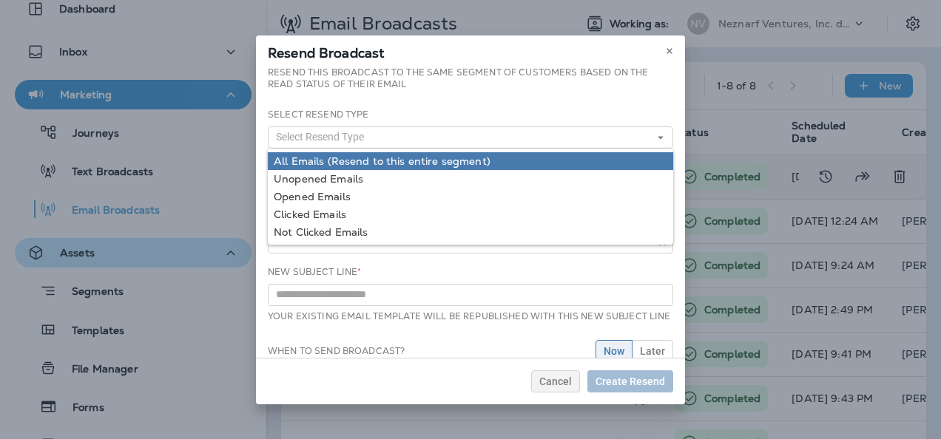
click at [558, 169] on link "All Emails (Resend to this entire segment)" at bounding box center [470, 161] width 405 height 18
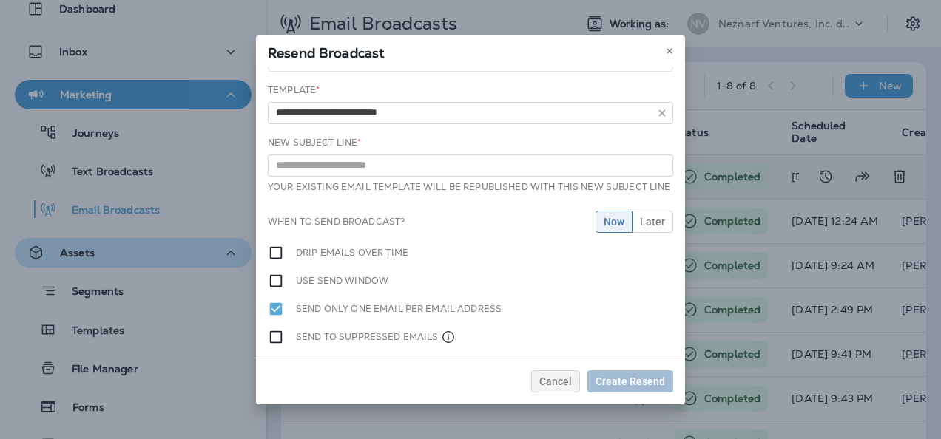
scroll to position [128, 0]
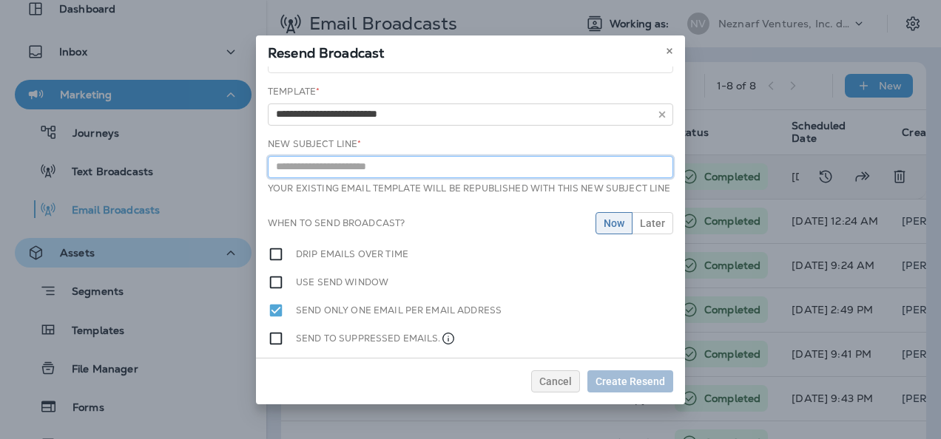
click at [409, 172] on input "text" at bounding box center [470, 167] width 405 height 22
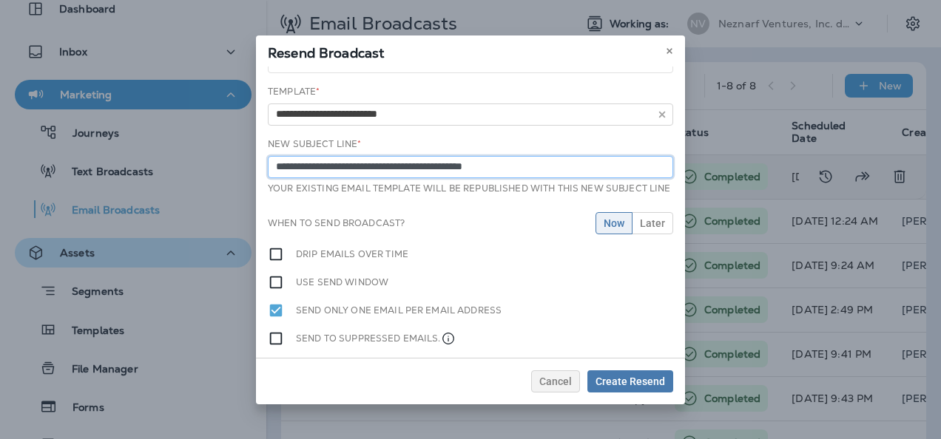
click at [439, 167] on input "**********" at bounding box center [470, 167] width 405 height 22
type input "**********"
click at [647, 383] on span "Create Resend" at bounding box center [630, 381] width 70 height 10
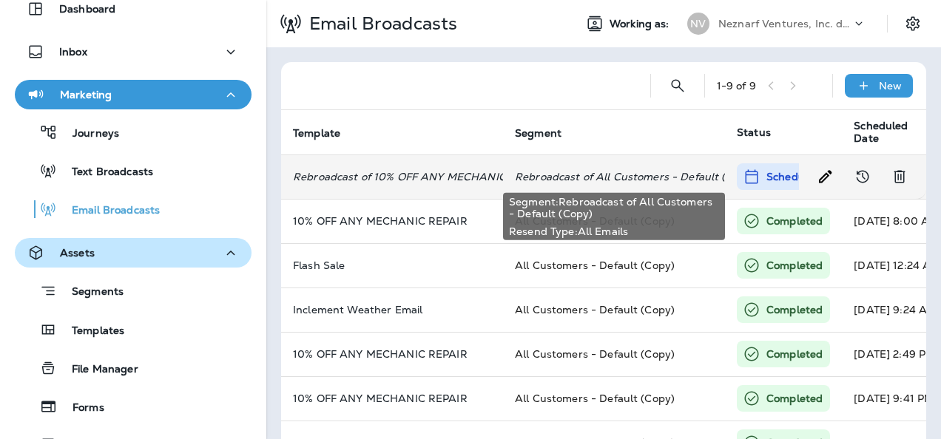
click at [672, 176] on p "Rebroadcast of All Customers - Default (Copy)" at bounding box center [614, 177] width 198 height 12
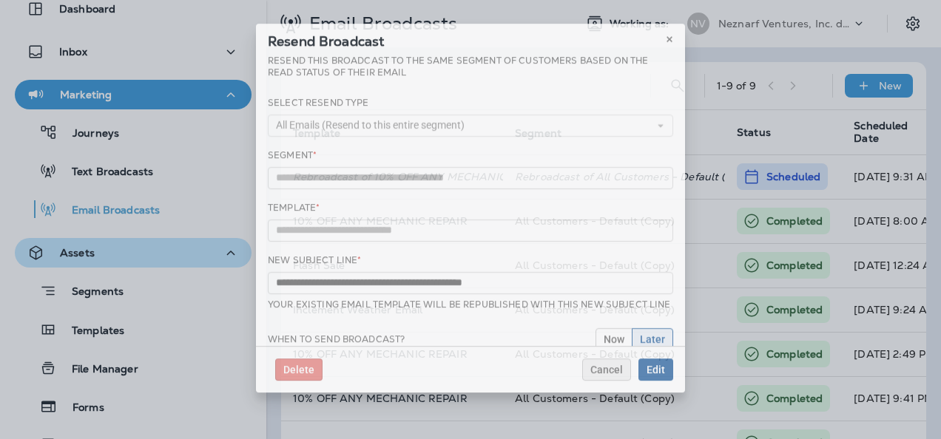
type input "**********"
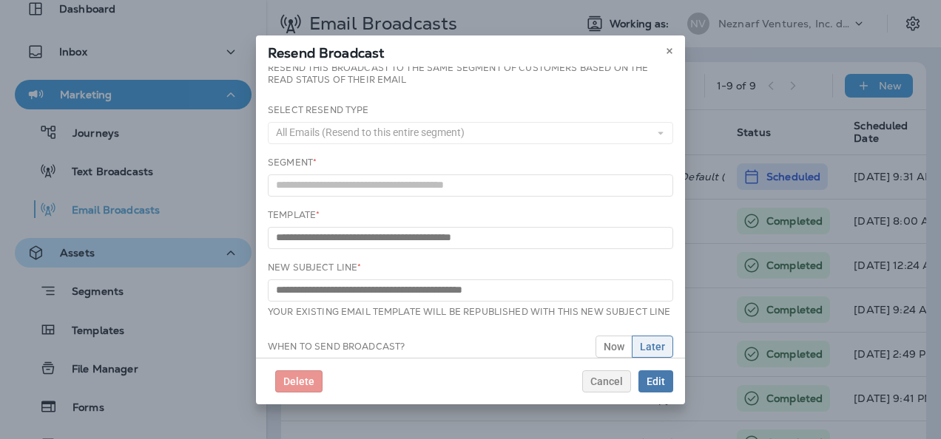
scroll to position [0, 0]
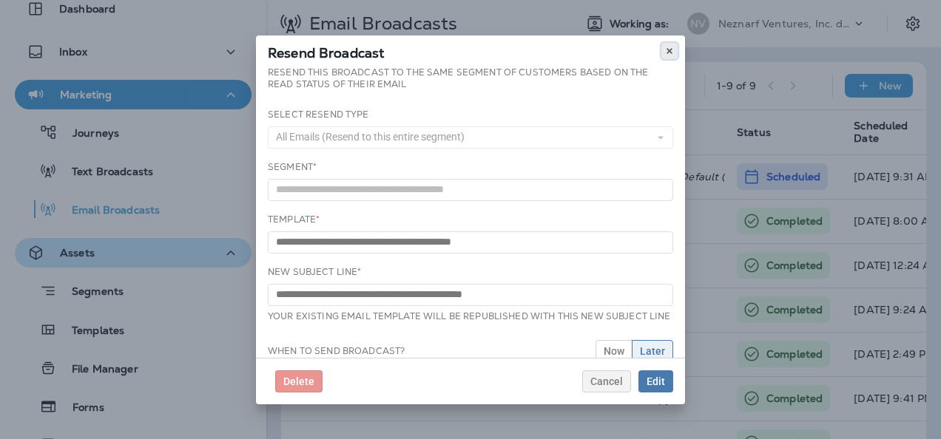
click at [672, 52] on icon at bounding box center [669, 51] width 9 height 9
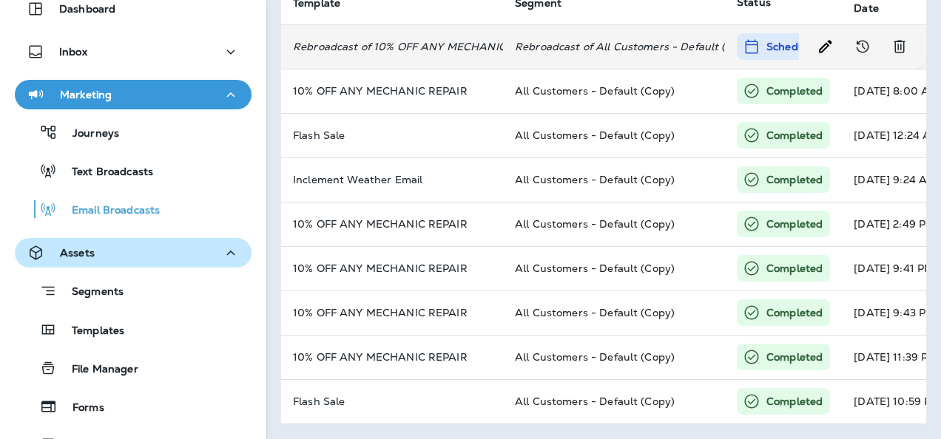
click at [765, 33] on div "Scheduled" at bounding box center [782, 46] width 91 height 27
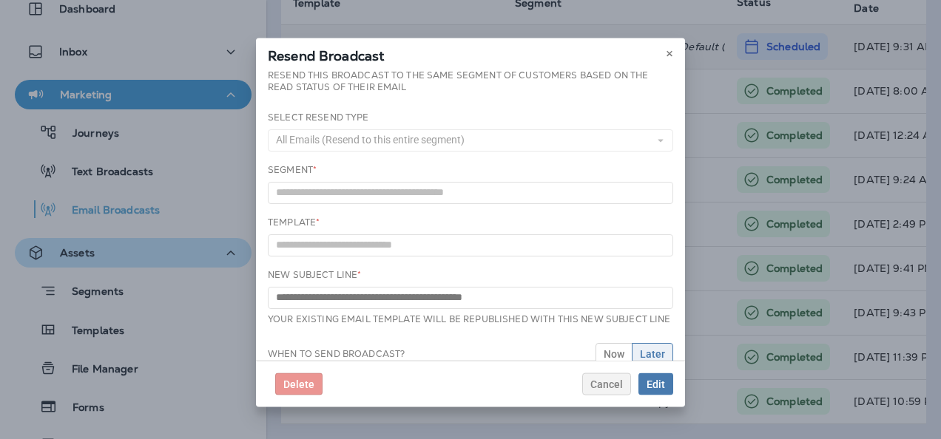
type input "**********"
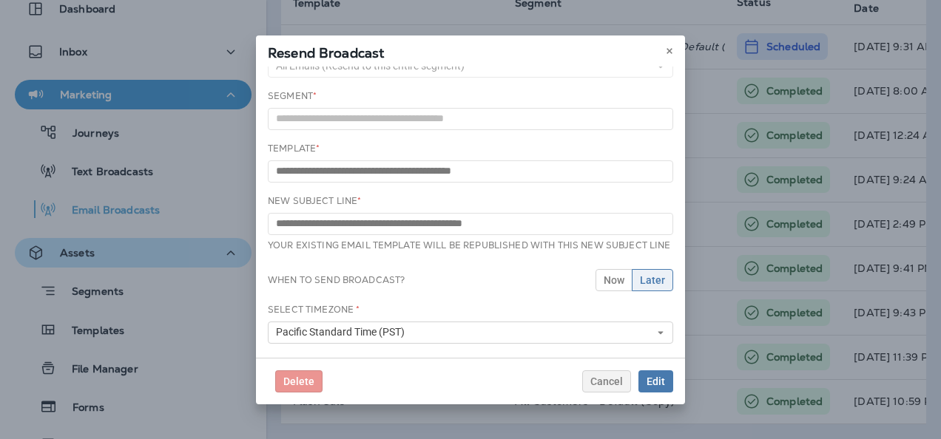
scroll to position [10, 0]
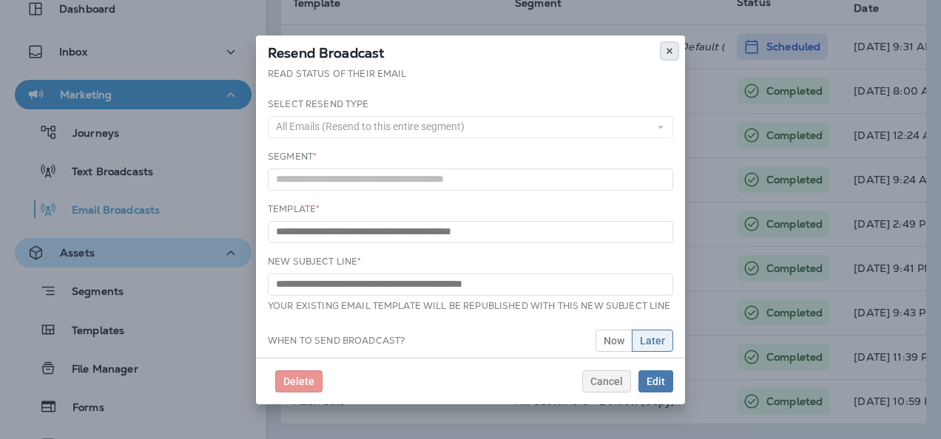
click at [674, 46] on button at bounding box center [669, 51] width 16 height 16
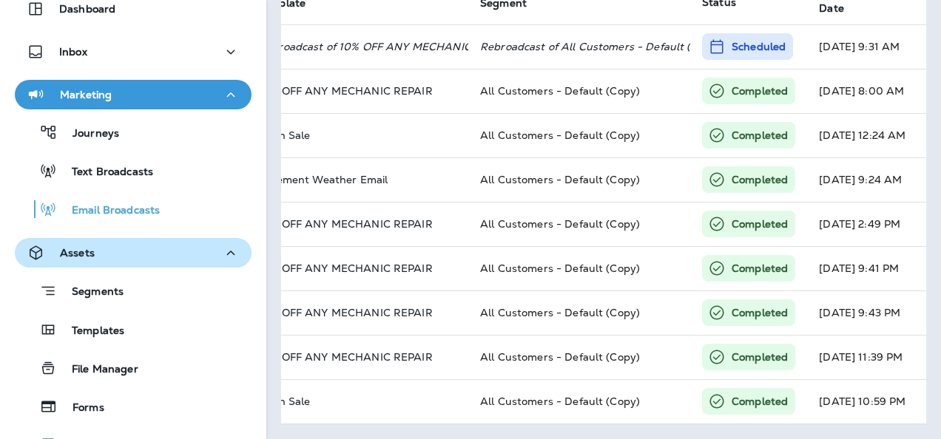
scroll to position [0, 27]
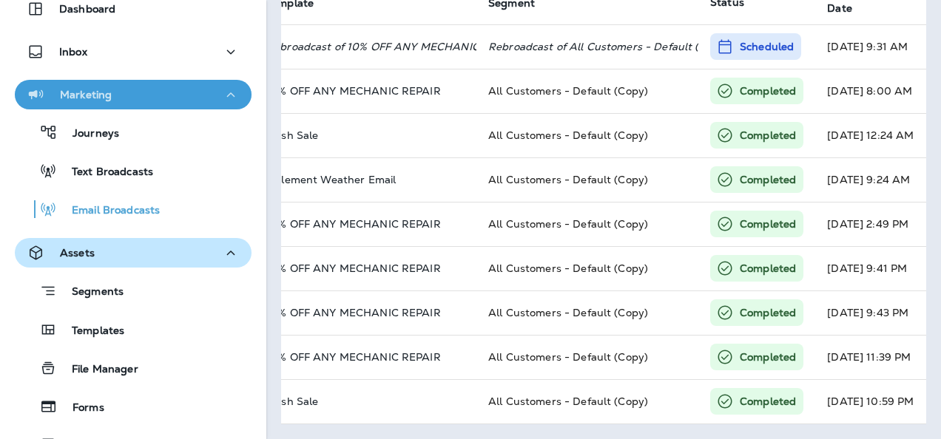
click at [222, 89] on icon "button" at bounding box center [231, 95] width 18 height 18
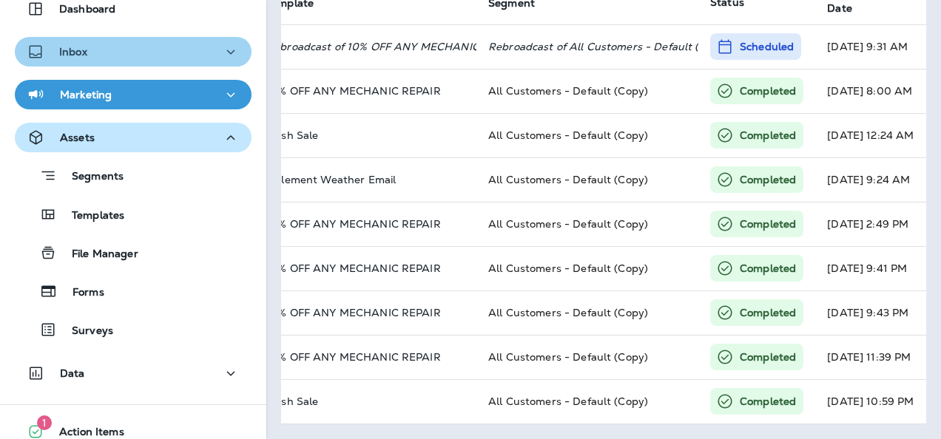
click at [227, 50] on icon "button" at bounding box center [231, 52] width 8 height 4
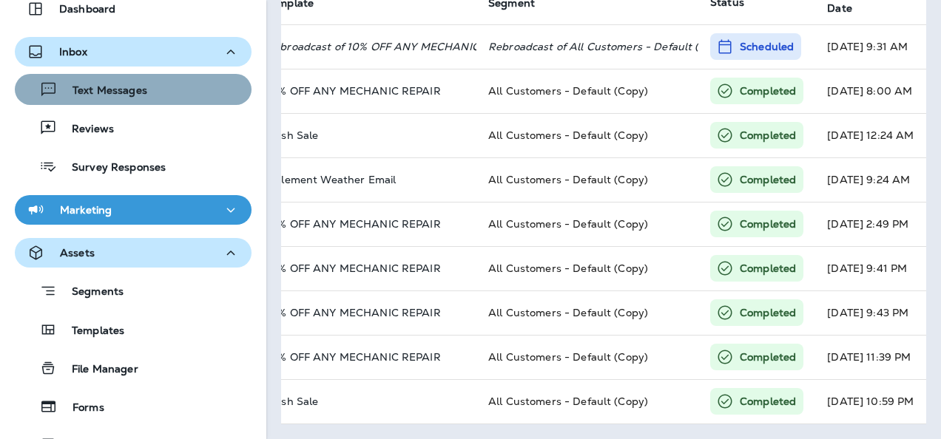
click at [172, 88] on div "Text Messages" at bounding box center [133, 89] width 225 height 22
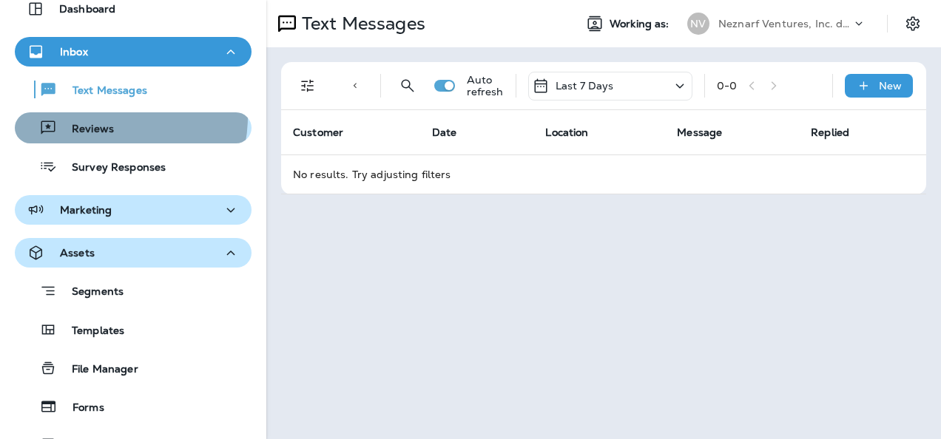
click at [109, 117] on div "Reviews" at bounding box center [67, 128] width 93 height 22
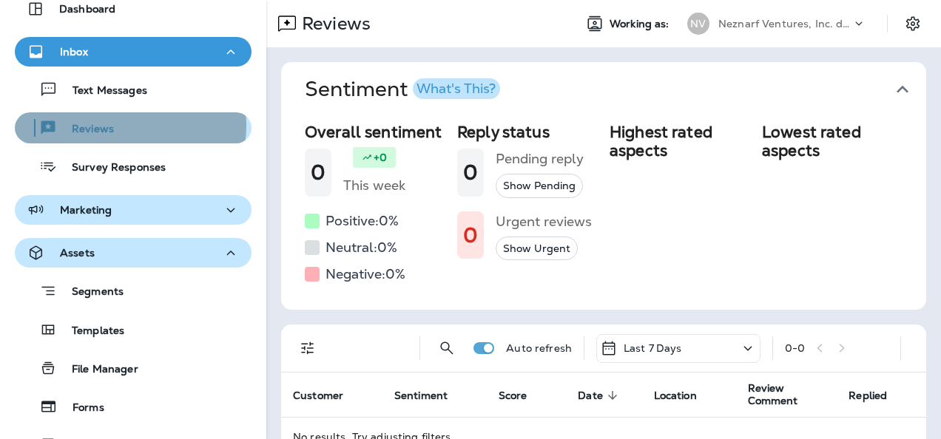
click at [123, 126] on div "Reviews" at bounding box center [133, 128] width 225 height 22
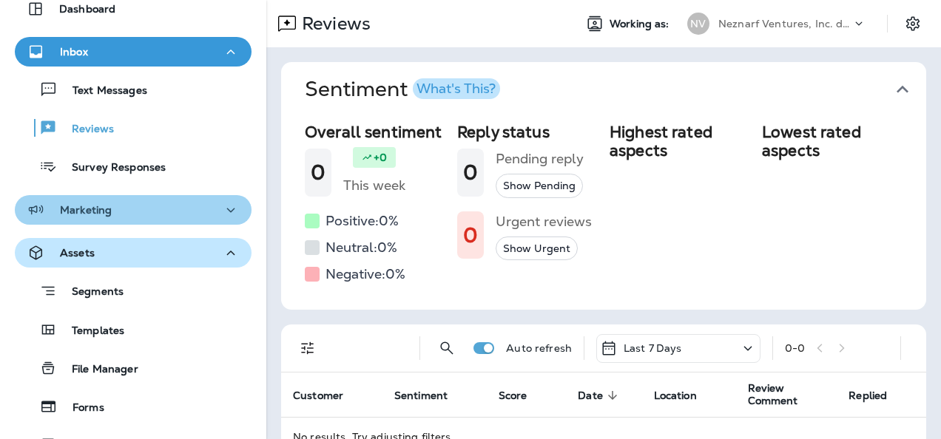
click at [212, 207] on div "Marketing" at bounding box center [133, 210] width 213 height 18
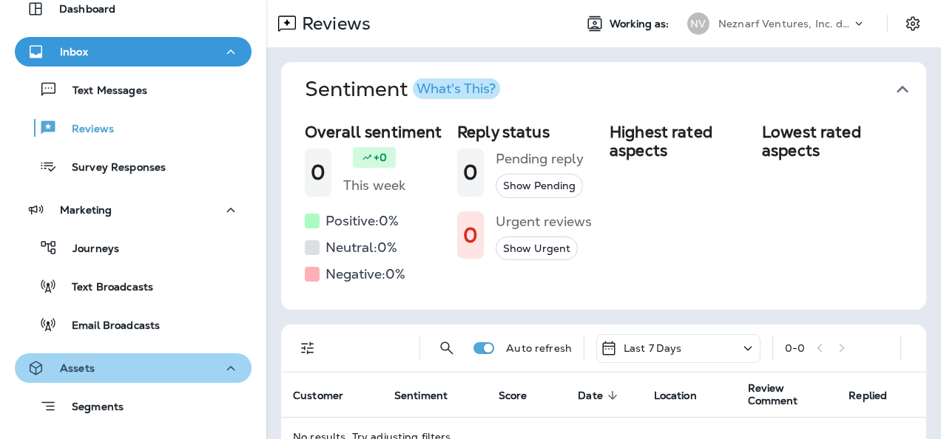
click at [222, 370] on icon "button" at bounding box center [231, 368] width 18 height 18
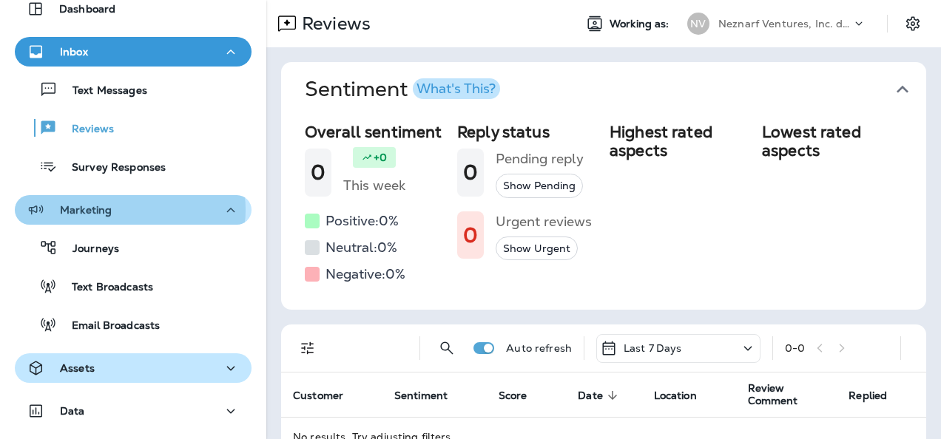
click at [127, 210] on div "Marketing" at bounding box center [133, 210] width 213 height 18
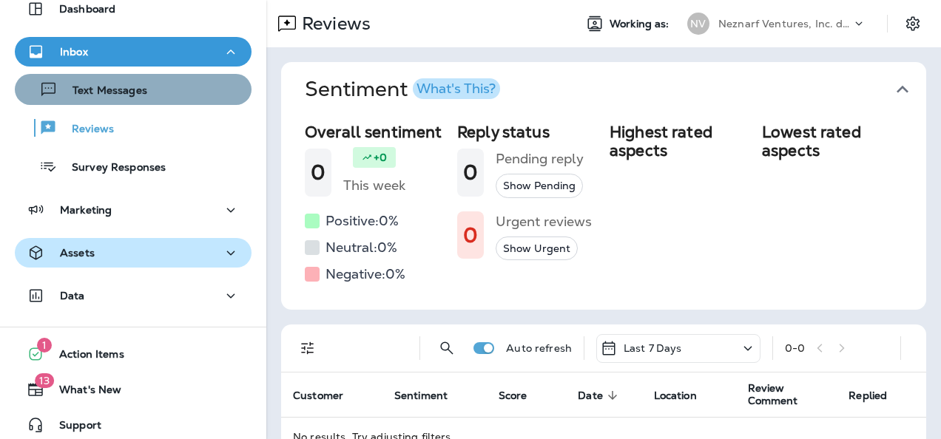
click at [155, 98] on div "Text Messages" at bounding box center [133, 89] width 225 height 22
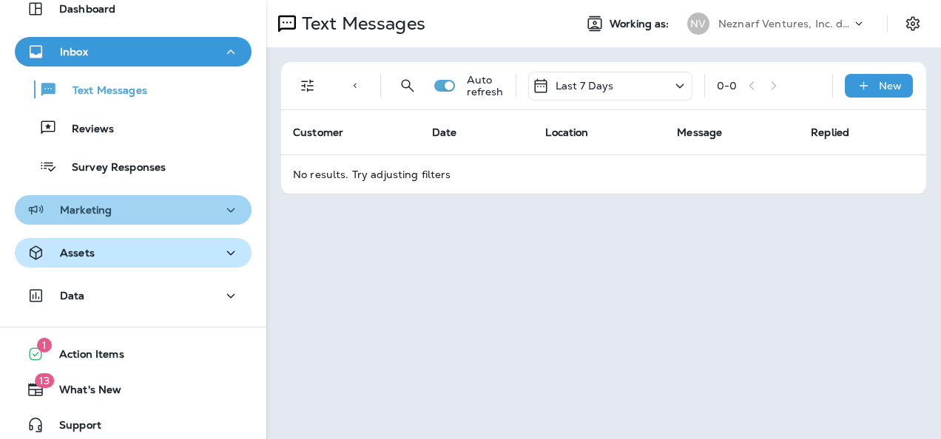
click at [212, 219] on button "Marketing" at bounding box center [133, 210] width 237 height 30
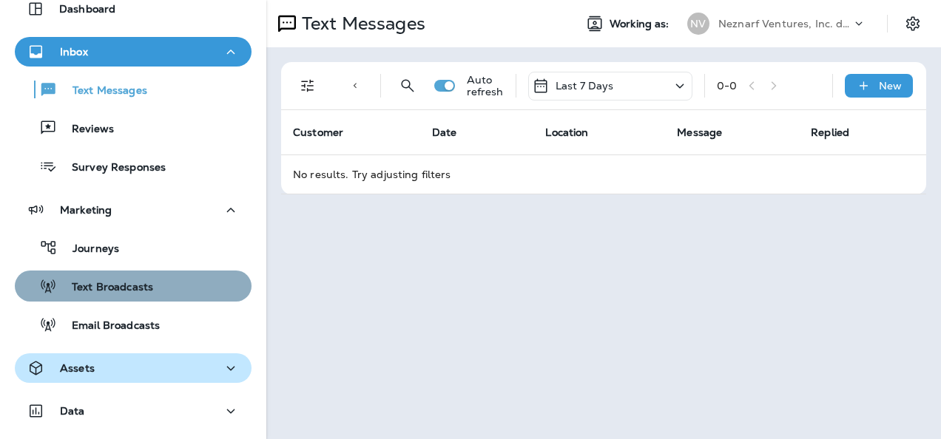
click at [163, 294] on div "Text Broadcasts" at bounding box center [133, 286] width 225 height 22
